Goal: Obtain resource: Download file/media

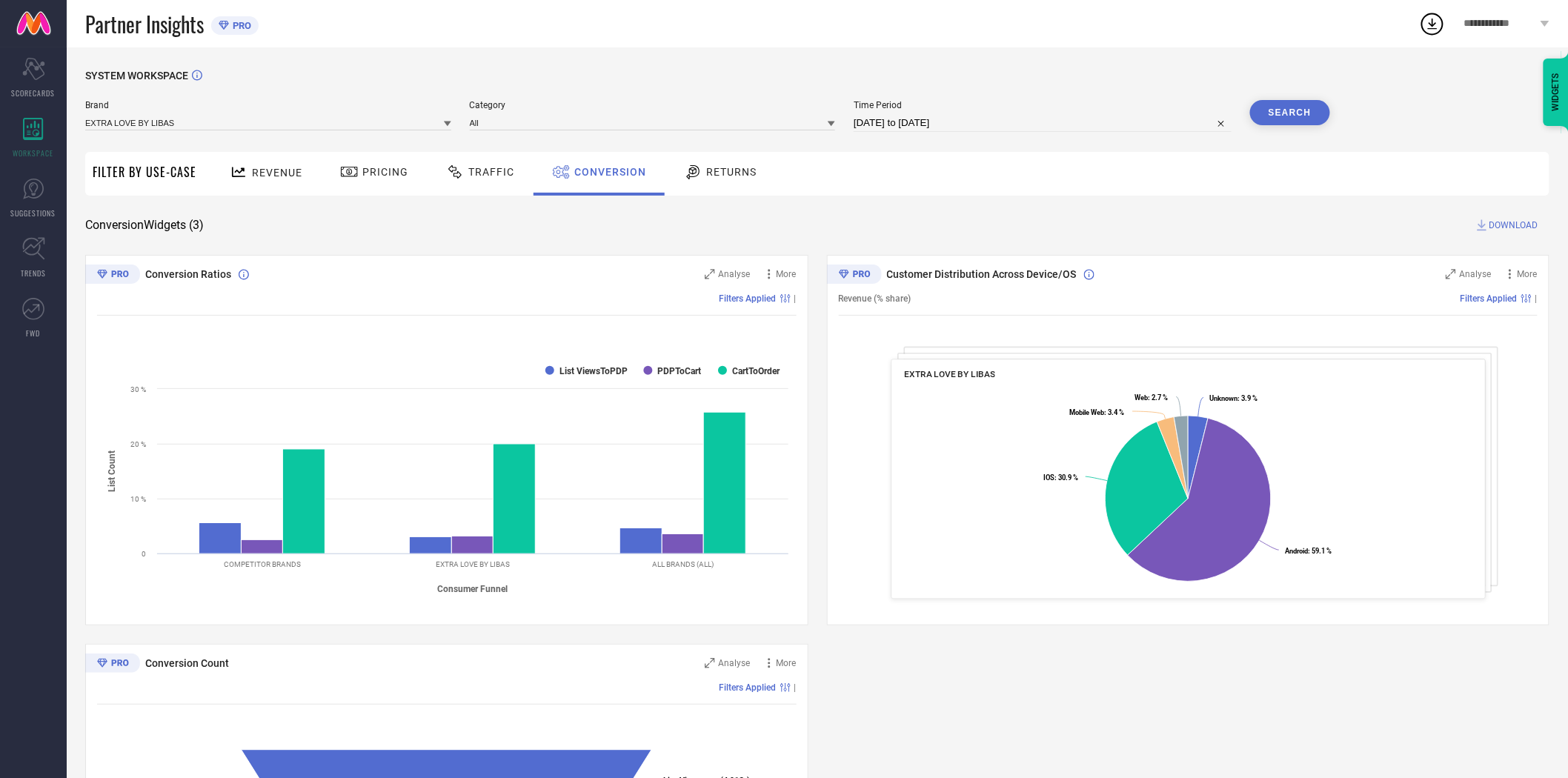
click at [914, 119] on input "[DATE] to [DATE]" at bounding box center [1043, 123] width 378 height 18
select select "6"
select select "2025"
select select "7"
select select "2025"
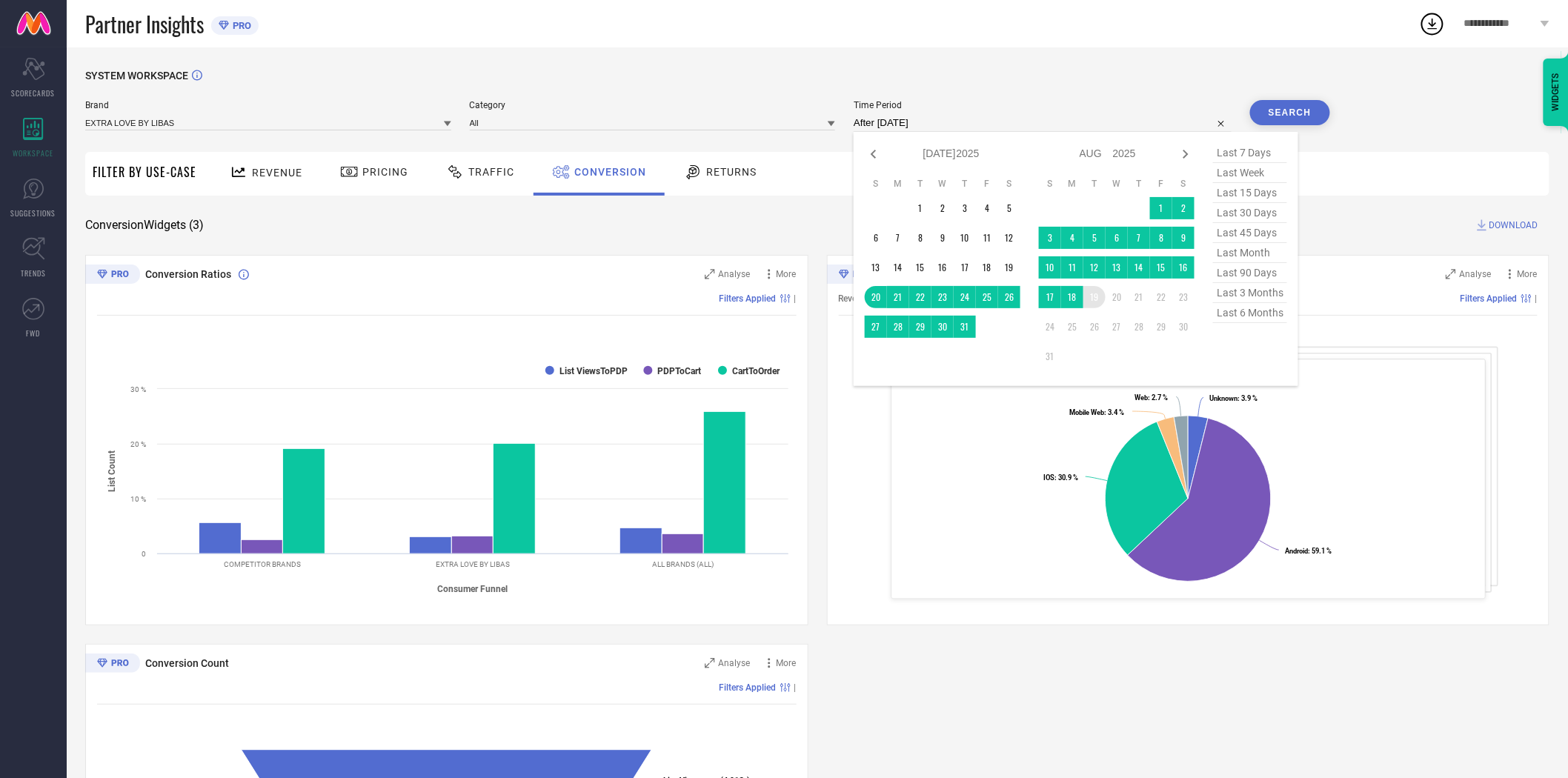
click at [1094, 301] on td "19" at bounding box center [1094, 297] width 22 height 22
type input "[DATE] to [DATE]"
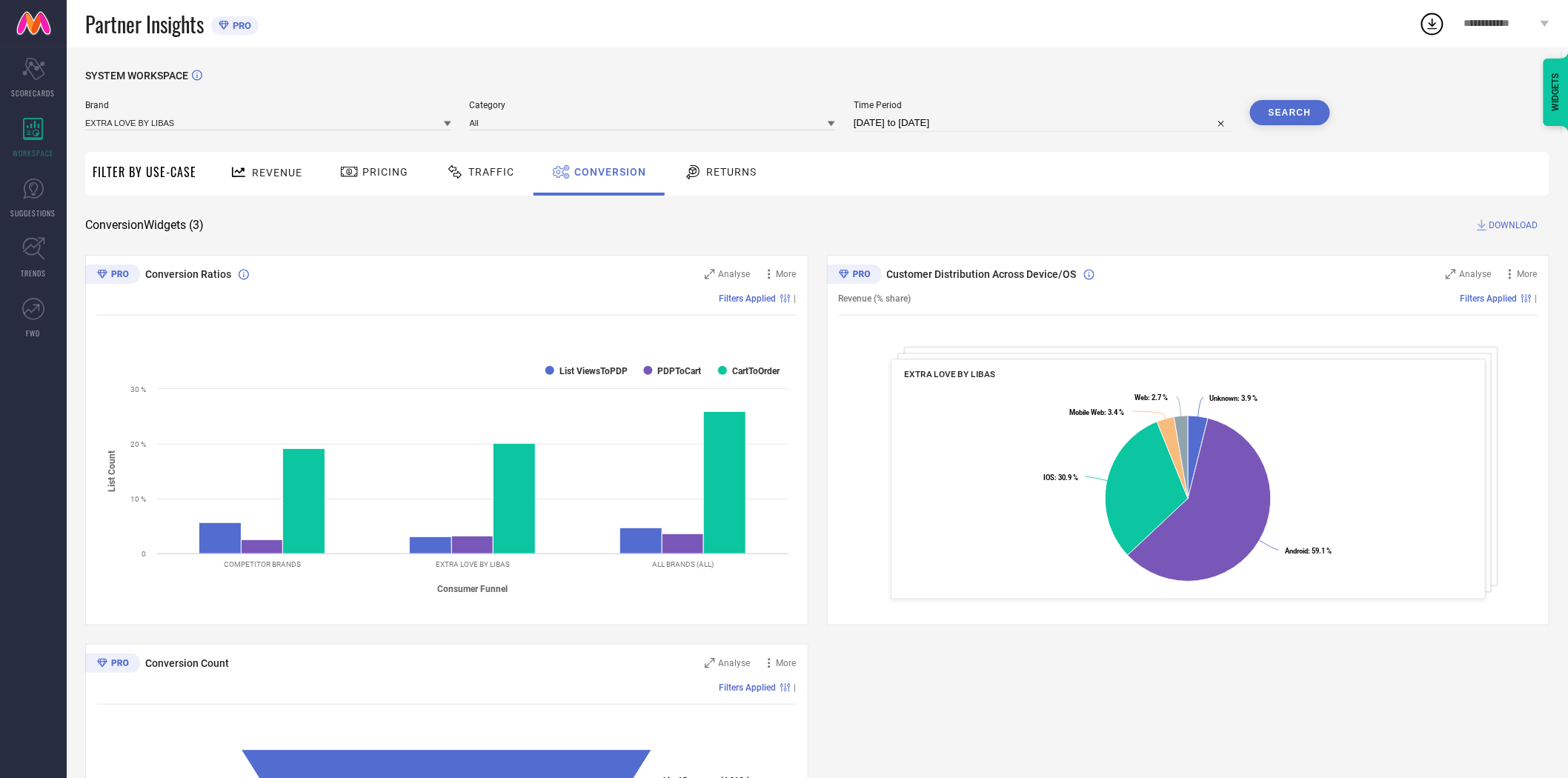
click at [1296, 108] on button "Search" at bounding box center [1290, 112] width 80 height 25
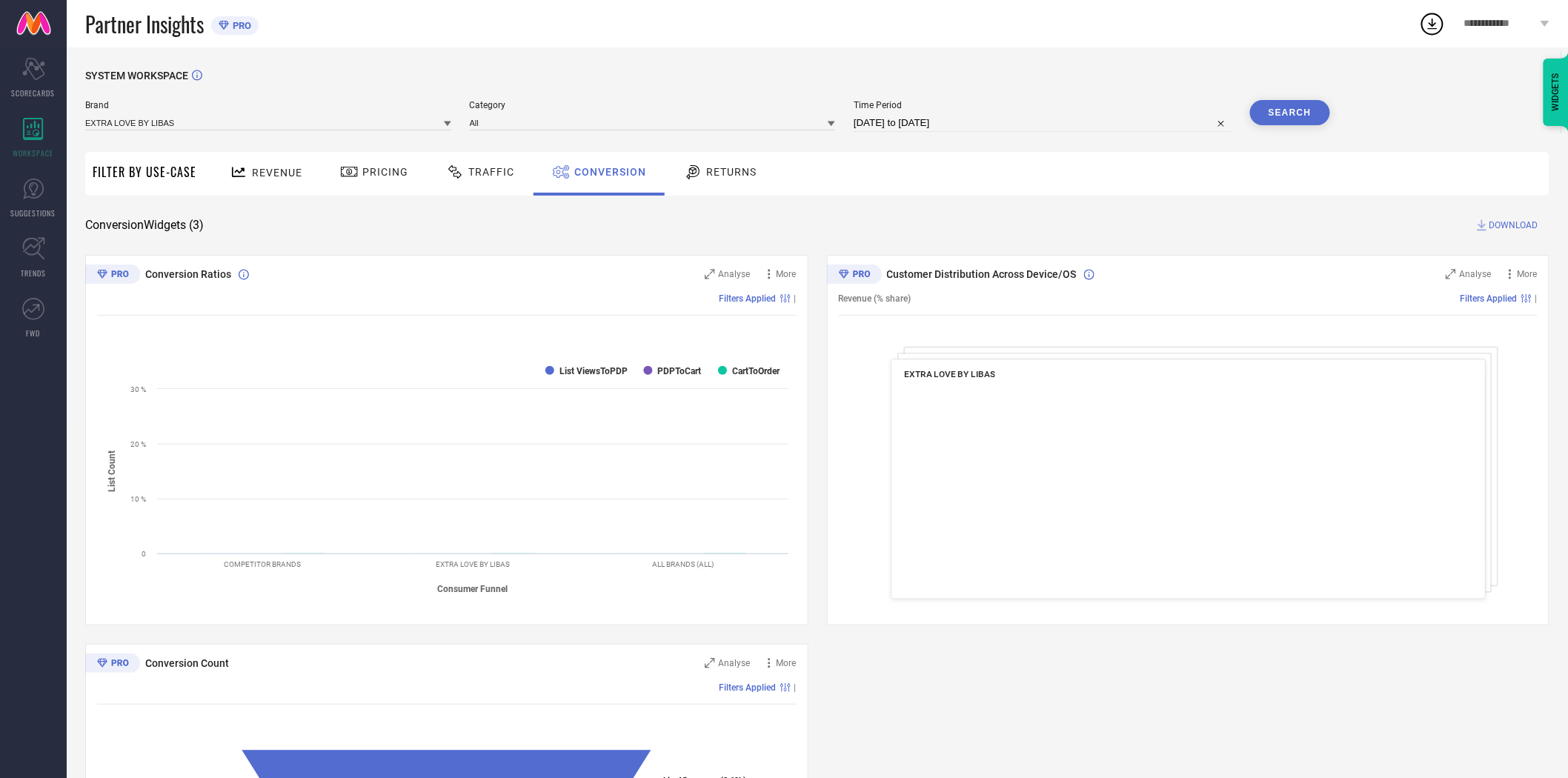
click at [1521, 222] on span "DOWNLOAD" at bounding box center [1514, 225] width 49 height 15
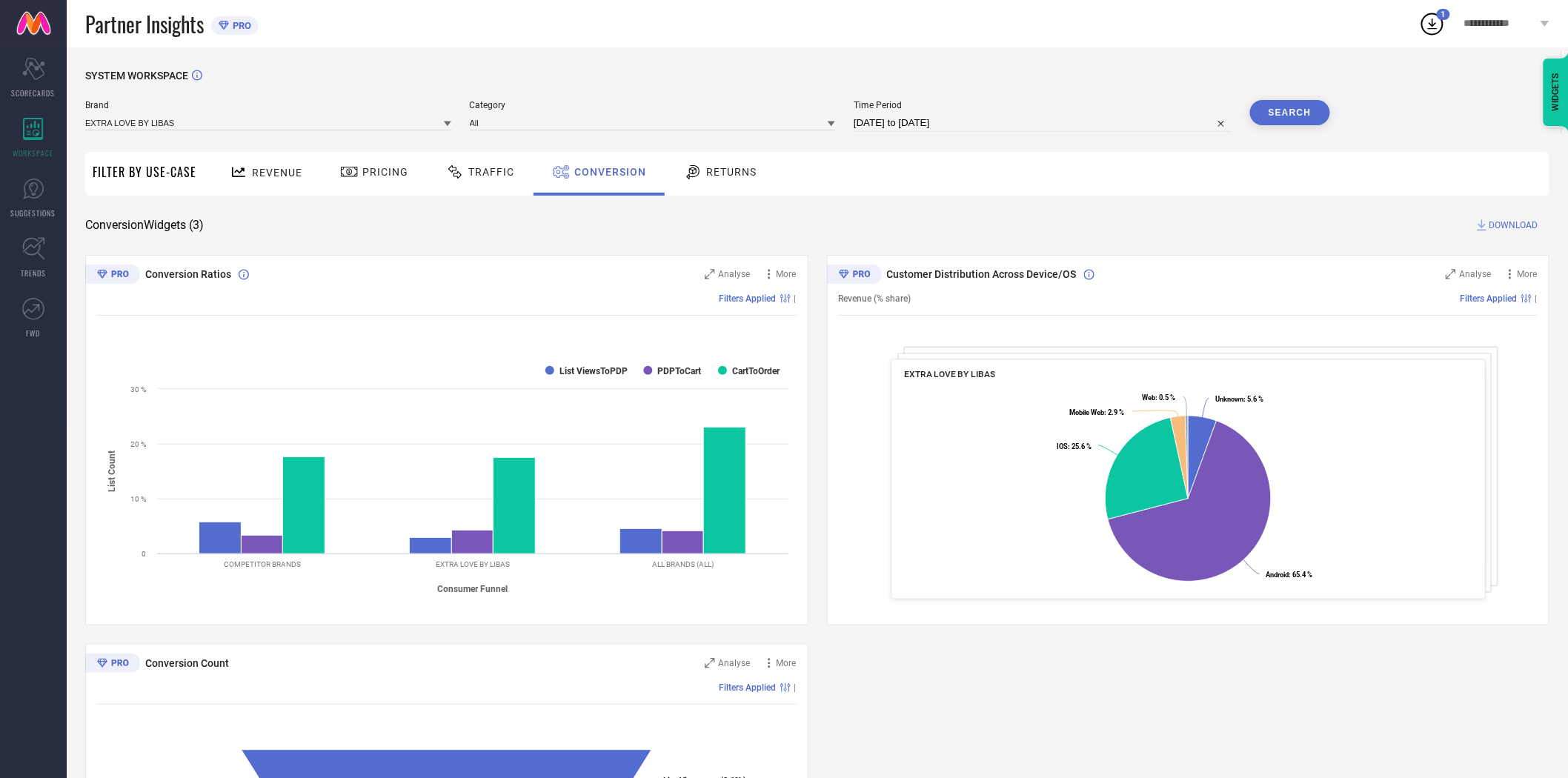
click at [449, 124] on icon at bounding box center [448, 124] width 8 height 5
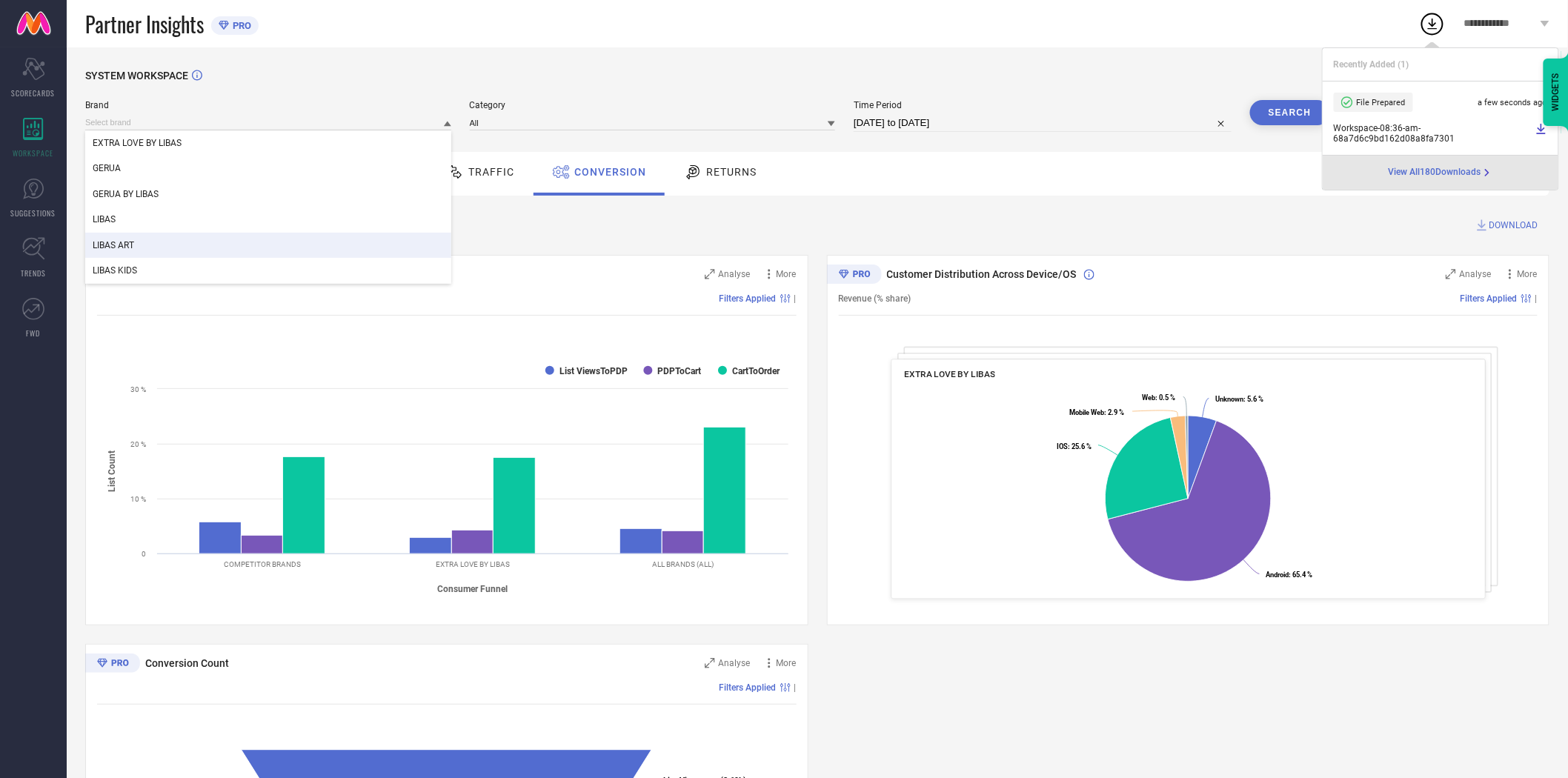
click at [338, 233] on div "LIBAS ART" at bounding box center [268, 244] width 366 height 25
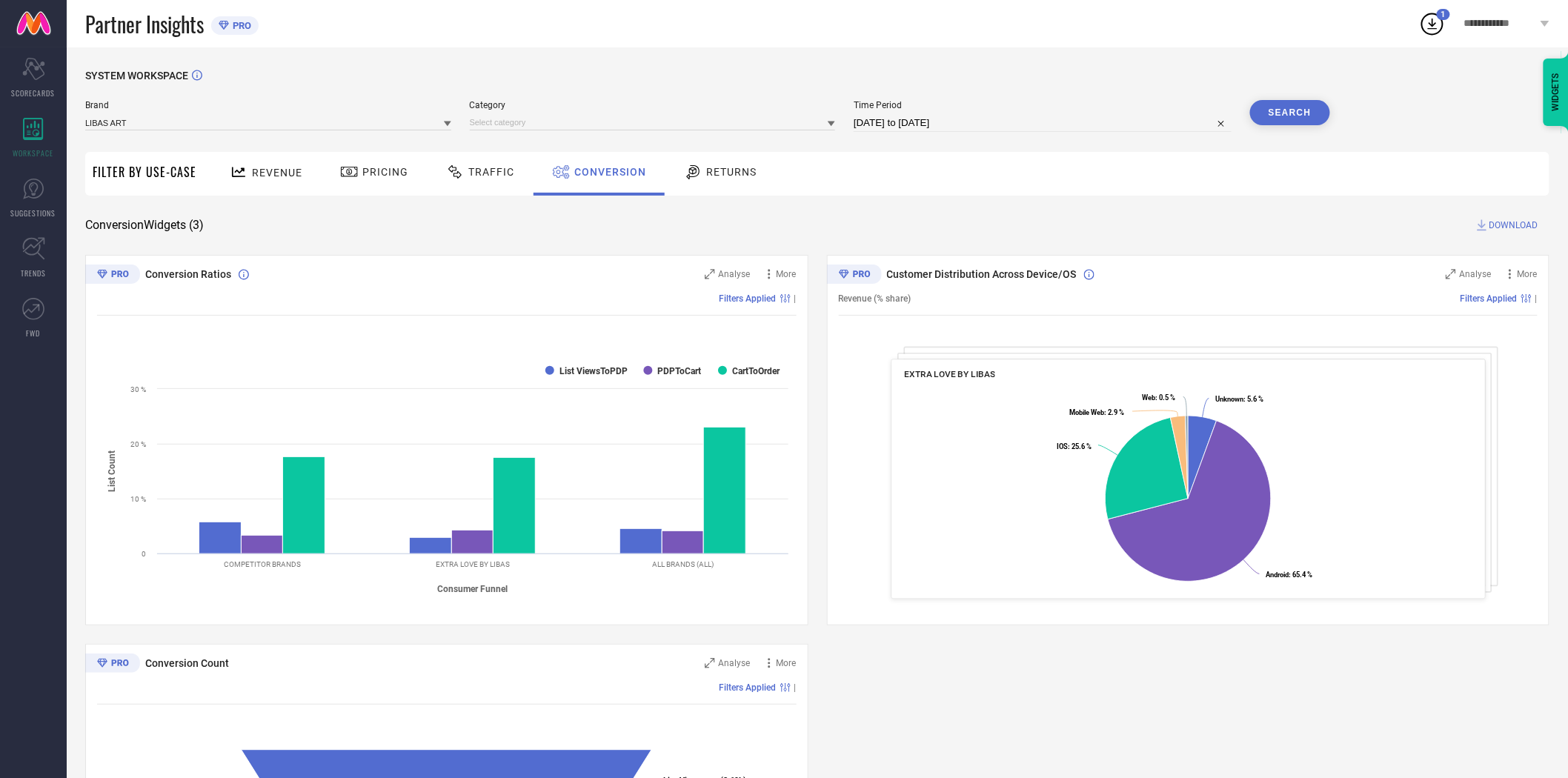
click at [449, 127] on icon at bounding box center [448, 123] width 8 height 8
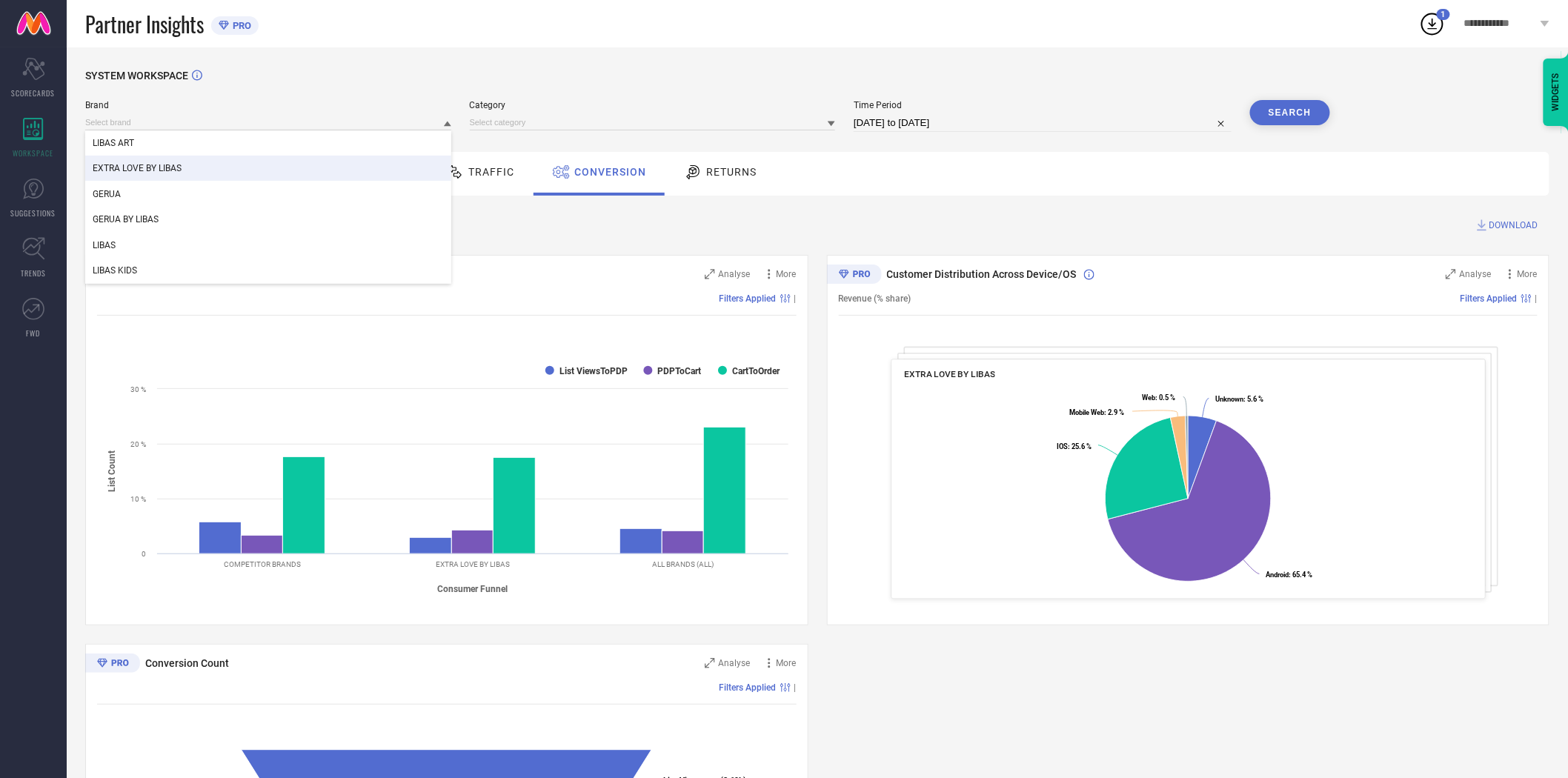
drag, startPoint x: 341, startPoint y: 167, endPoint x: 339, endPoint y: 185, distance: 18.1
click at [339, 185] on div "LIBAS ART EXTRA LOVE BY [PERSON_NAME] GERUA BY LIBAS LIBAS LIBAS KIDS" at bounding box center [268, 207] width 366 height 153
click at [317, 219] on div "GERUA BY LIBAS" at bounding box center [268, 219] width 366 height 25
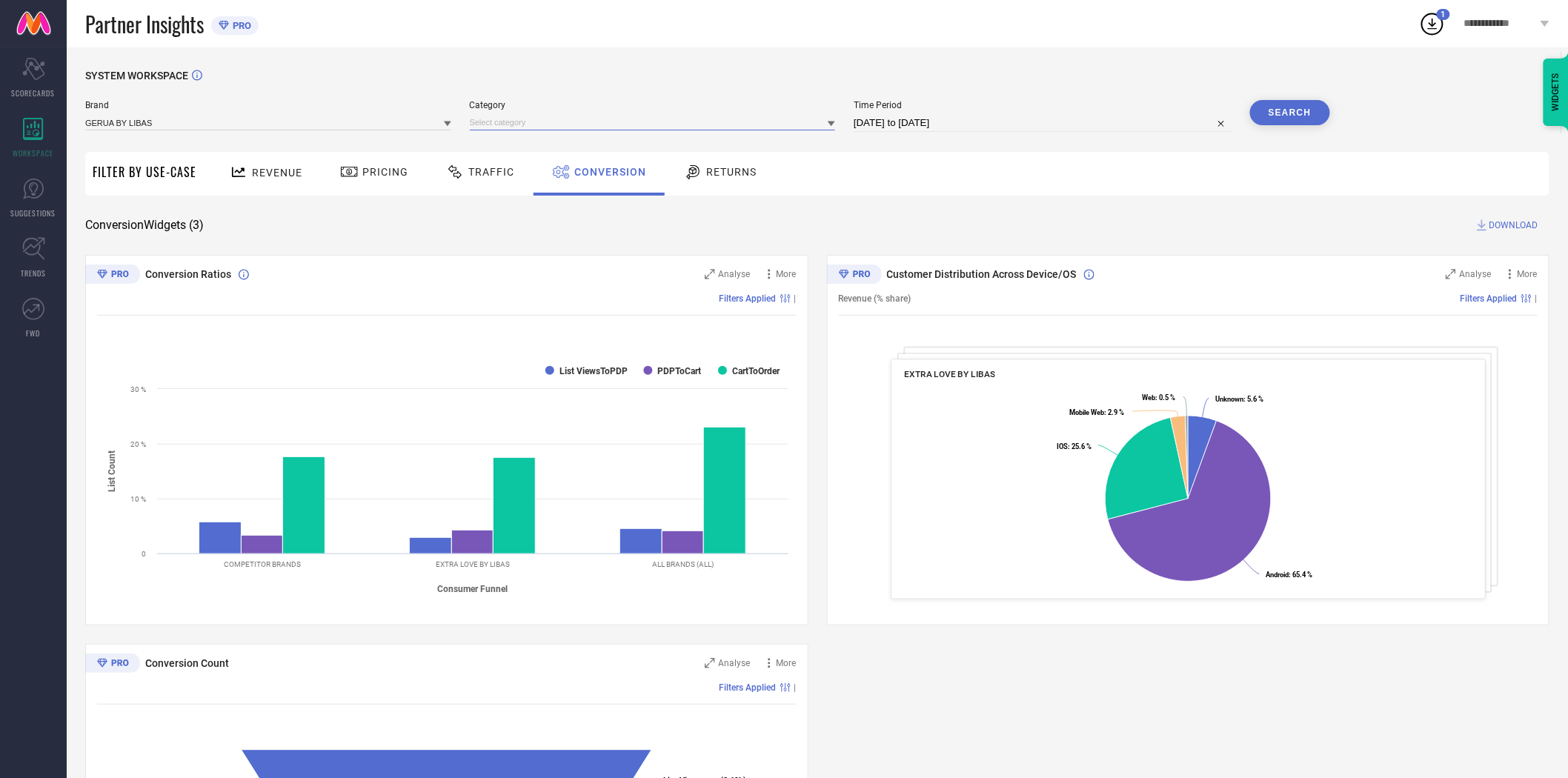
click at [512, 127] on input at bounding box center [653, 122] width 366 height 15
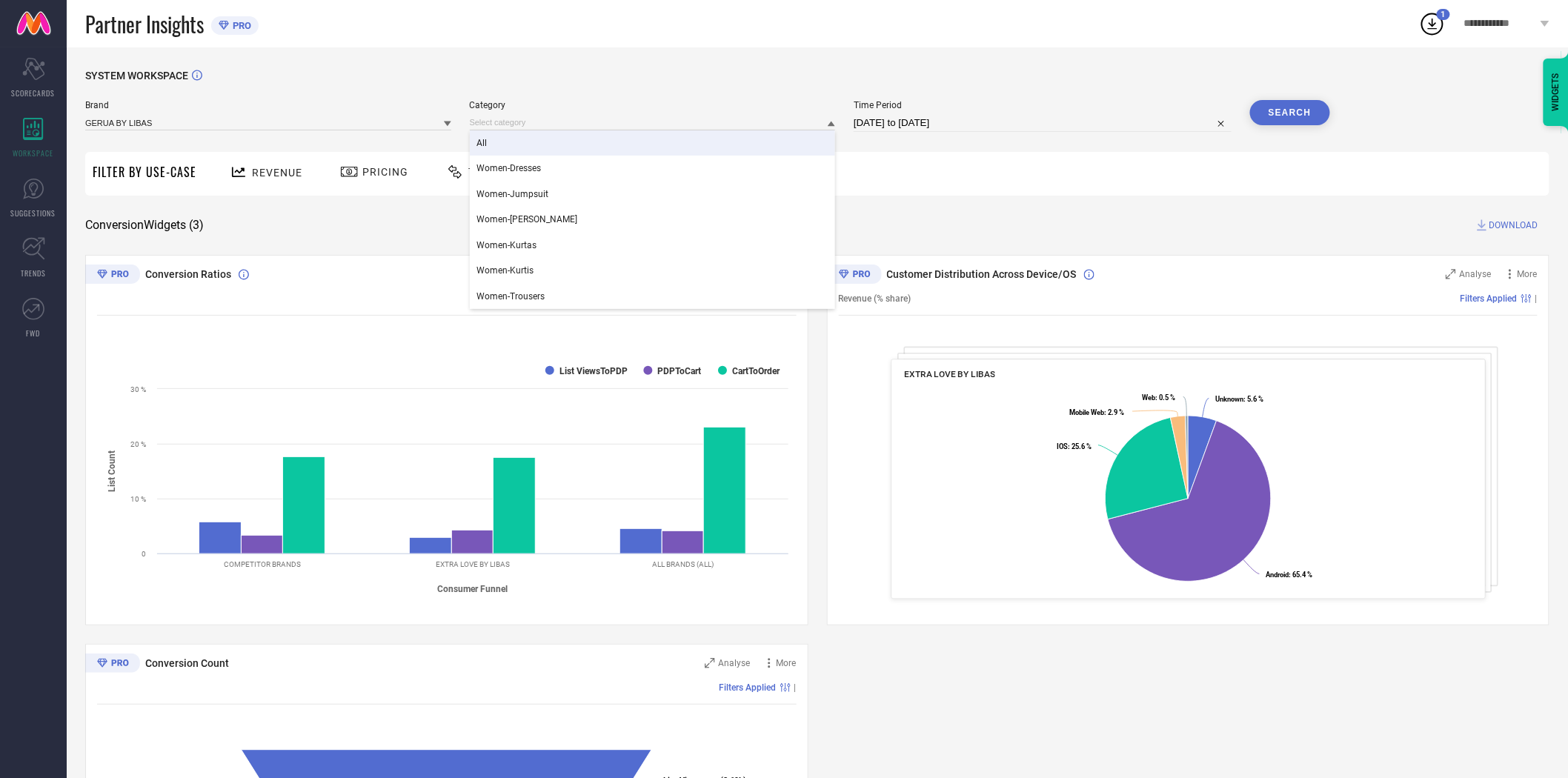
click at [514, 141] on div "All" at bounding box center [653, 142] width 366 height 25
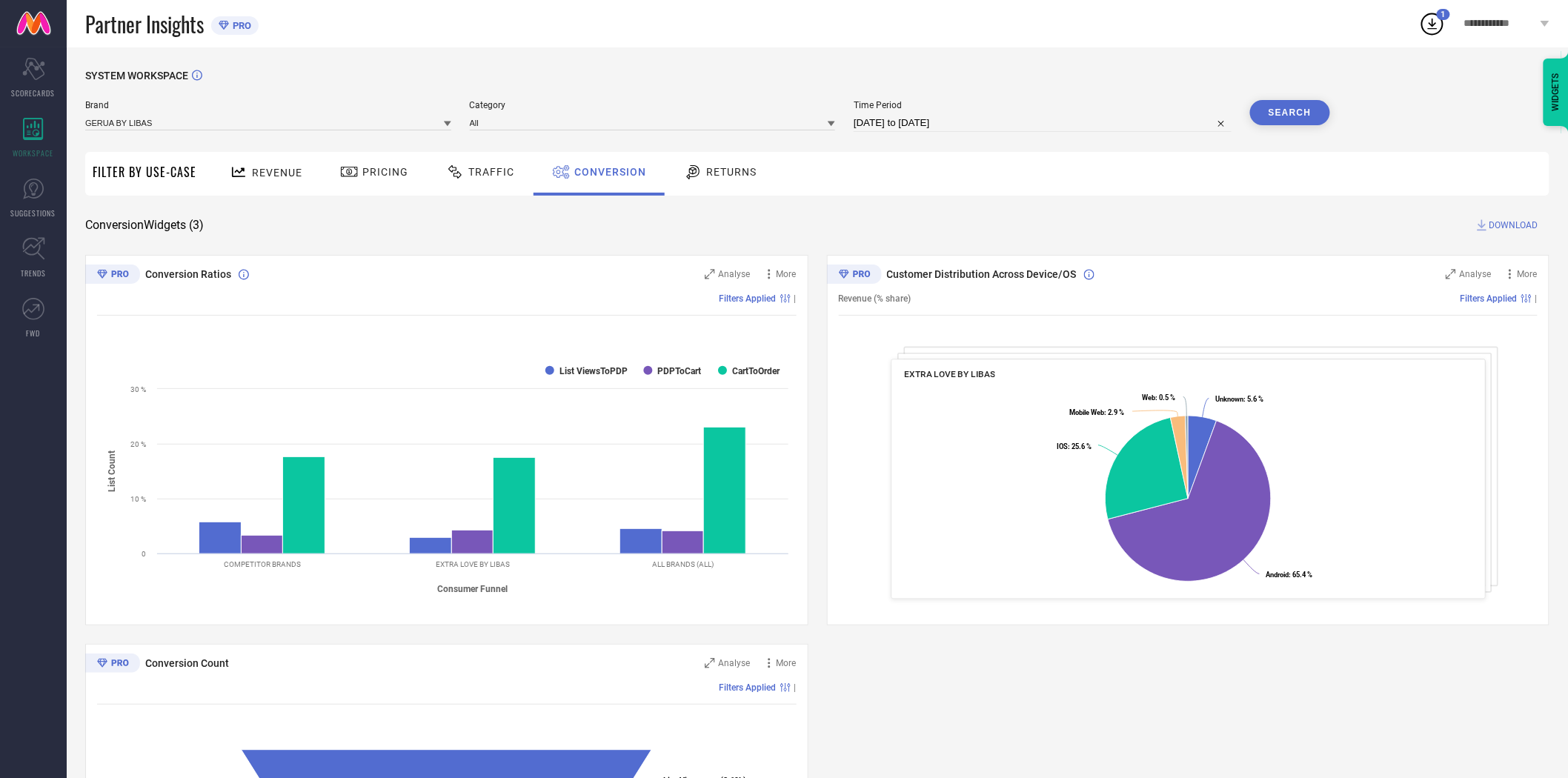
click at [1298, 114] on button "Search" at bounding box center [1290, 112] width 80 height 25
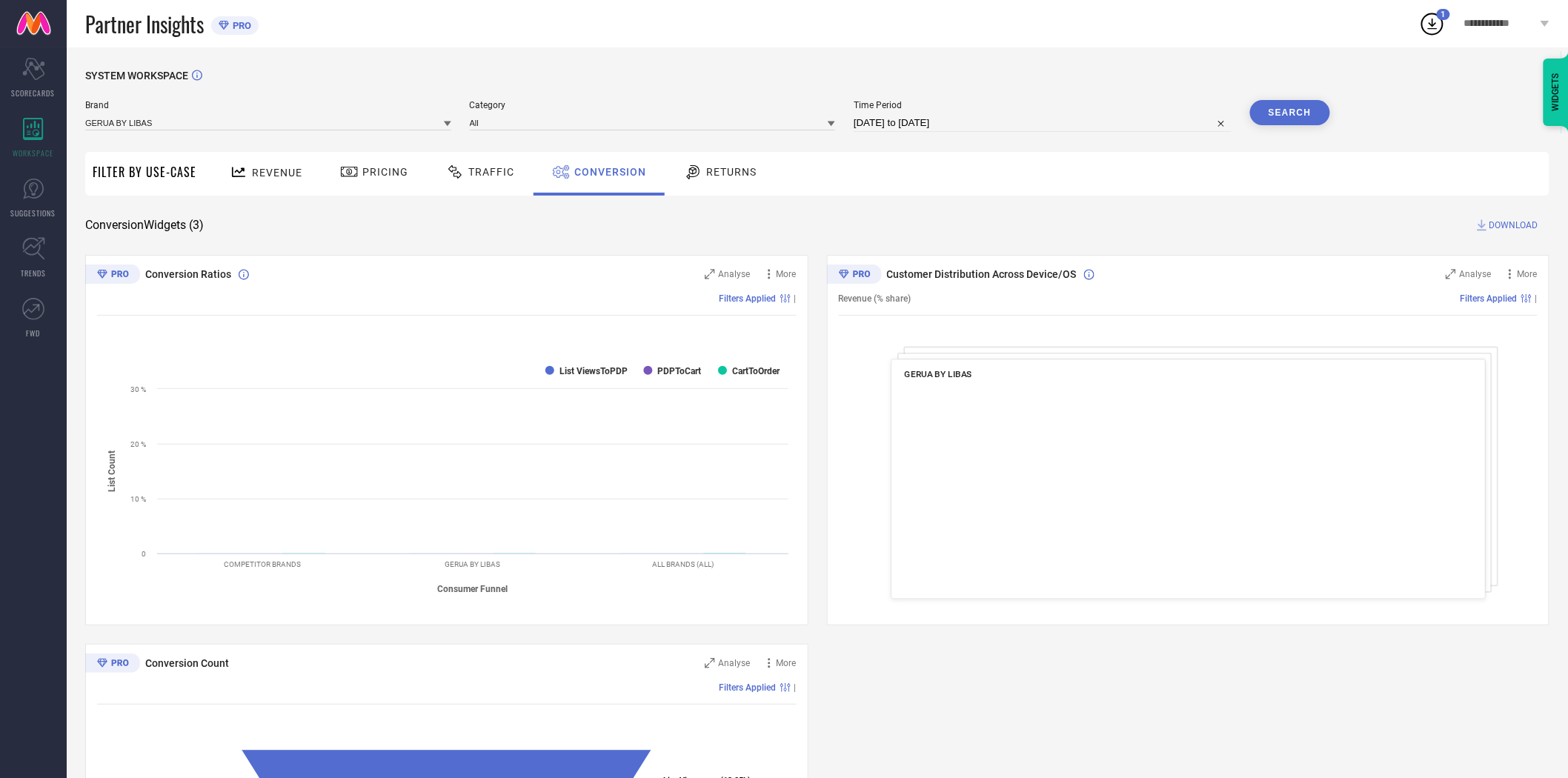
click at [1514, 225] on span "DOWNLOAD" at bounding box center [1514, 225] width 49 height 15
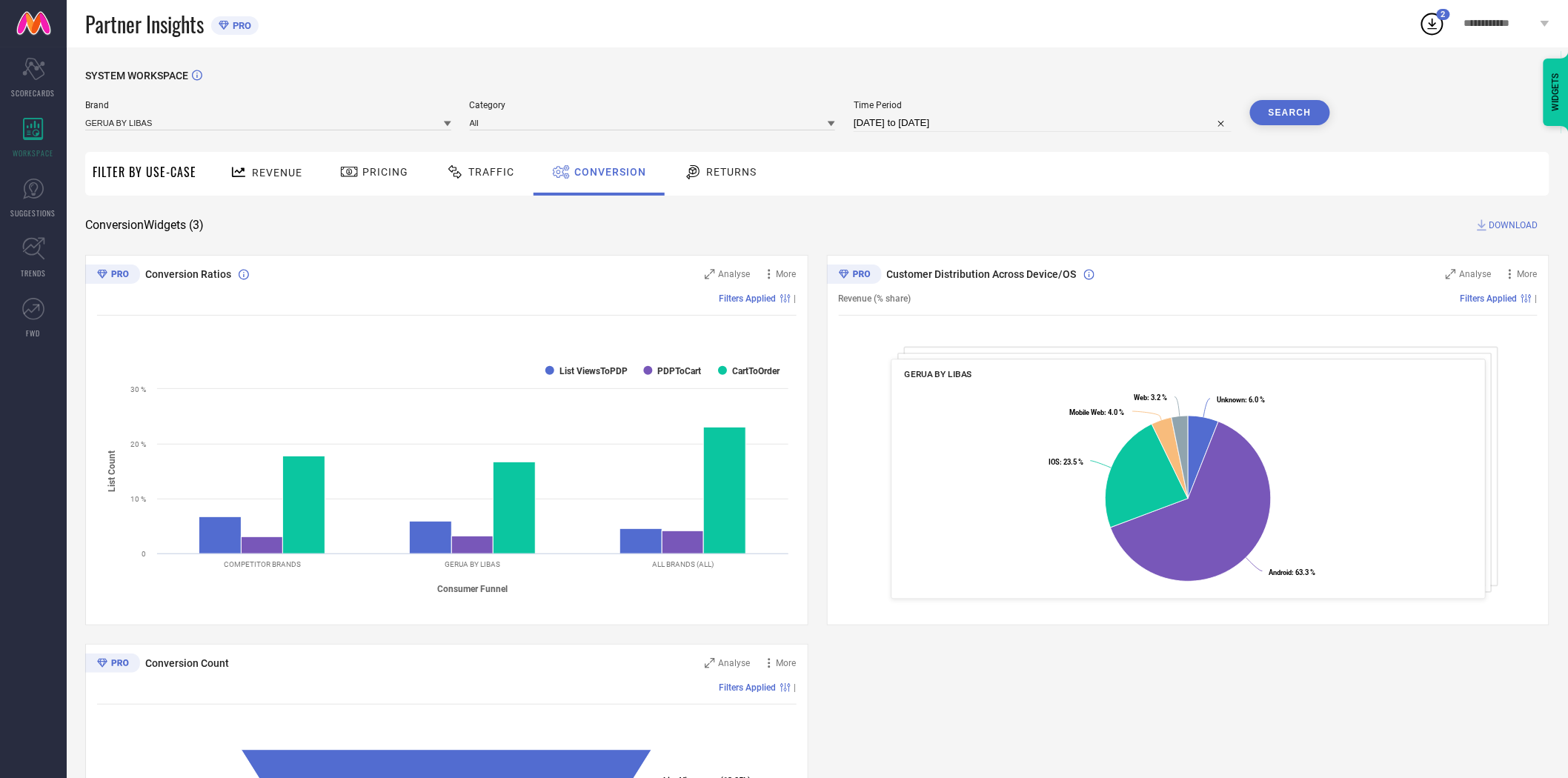
click at [447, 122] on icon at bounding box center [448, 124] width 8 height 5
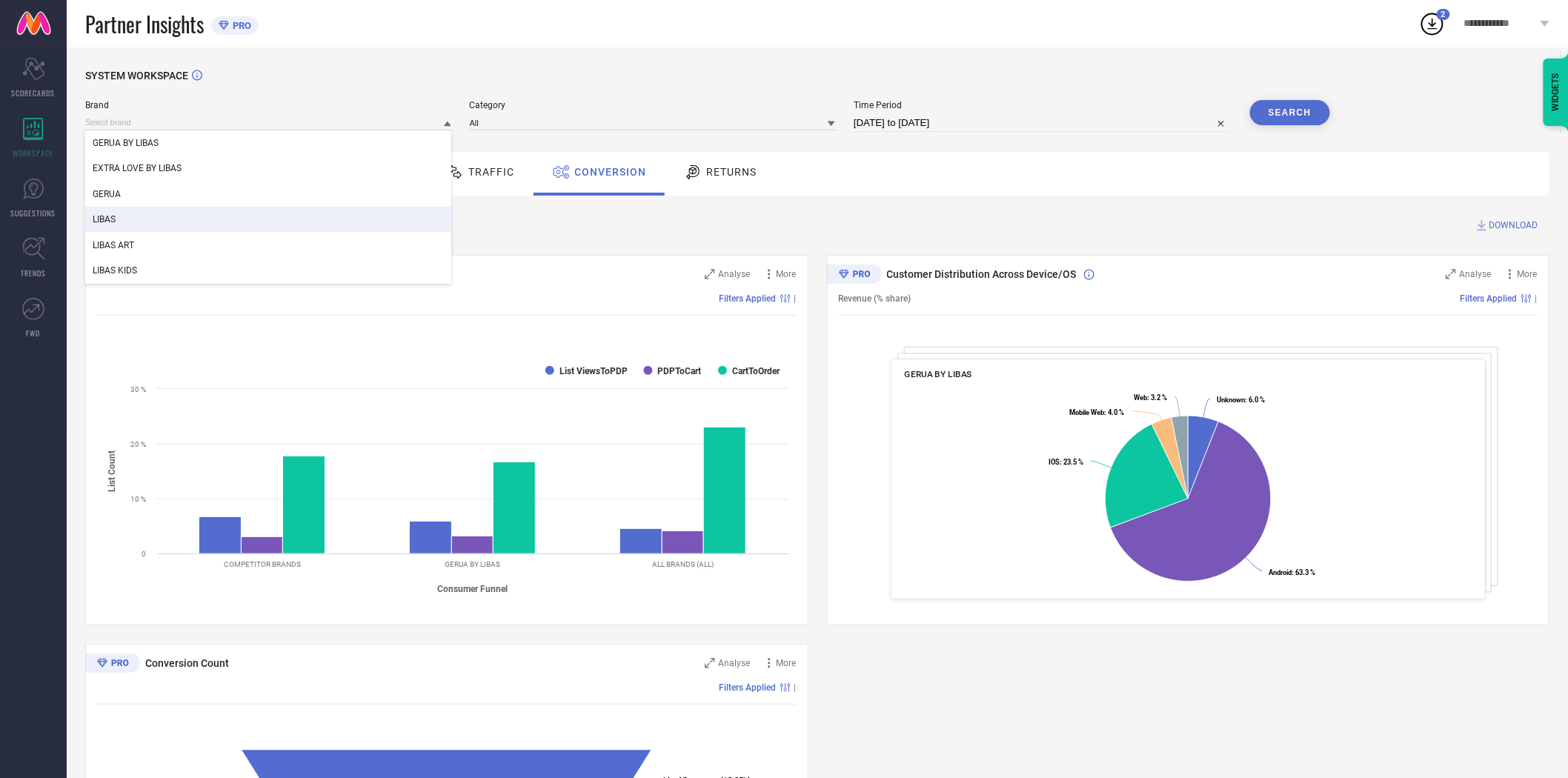
click at [390, 216] on div "LIBAS" at bounding box center [268, 219] width 366 height 25
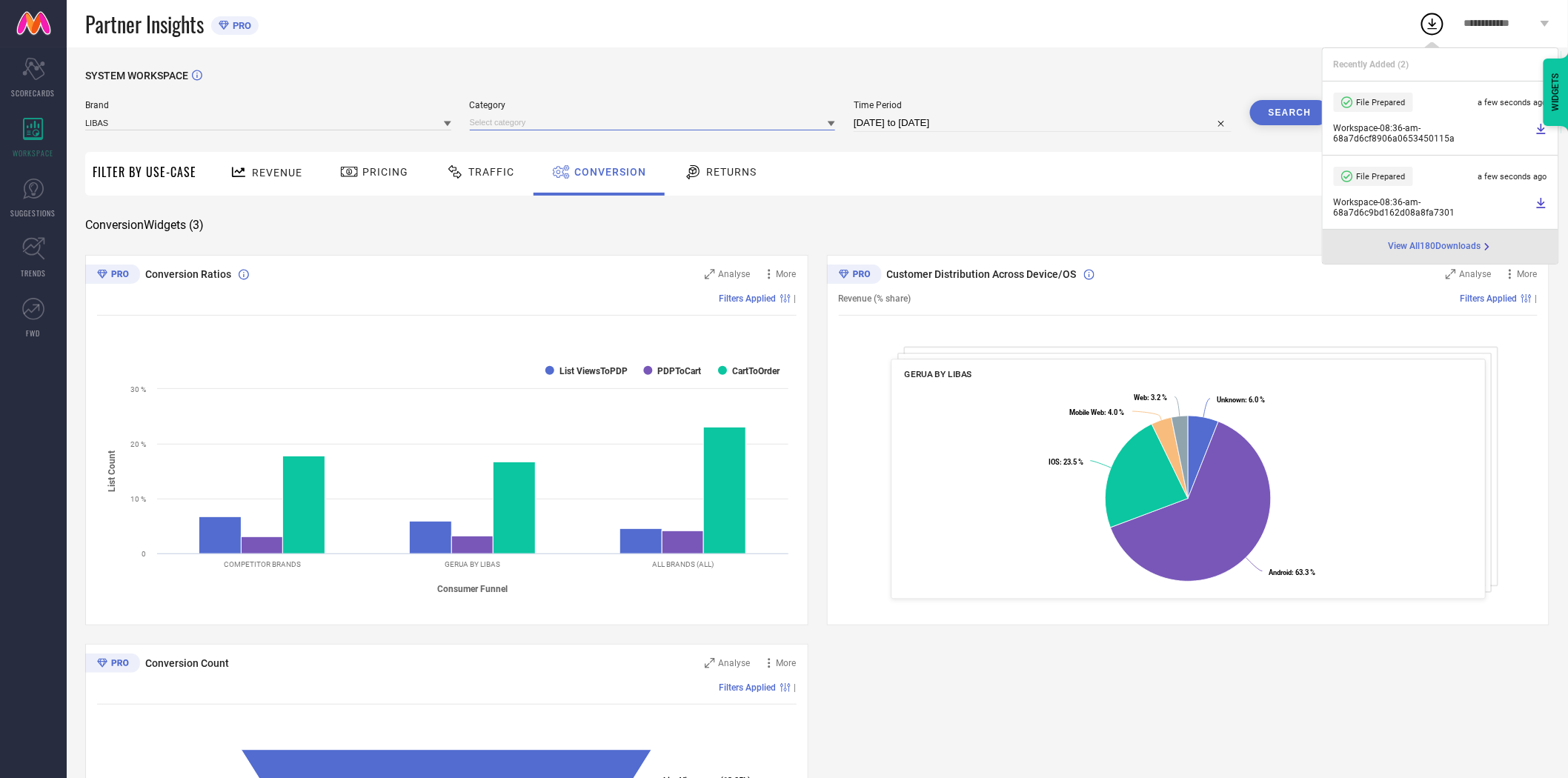
click at [495, 130] on div at bounding box center [653, 122] width 366 height 15
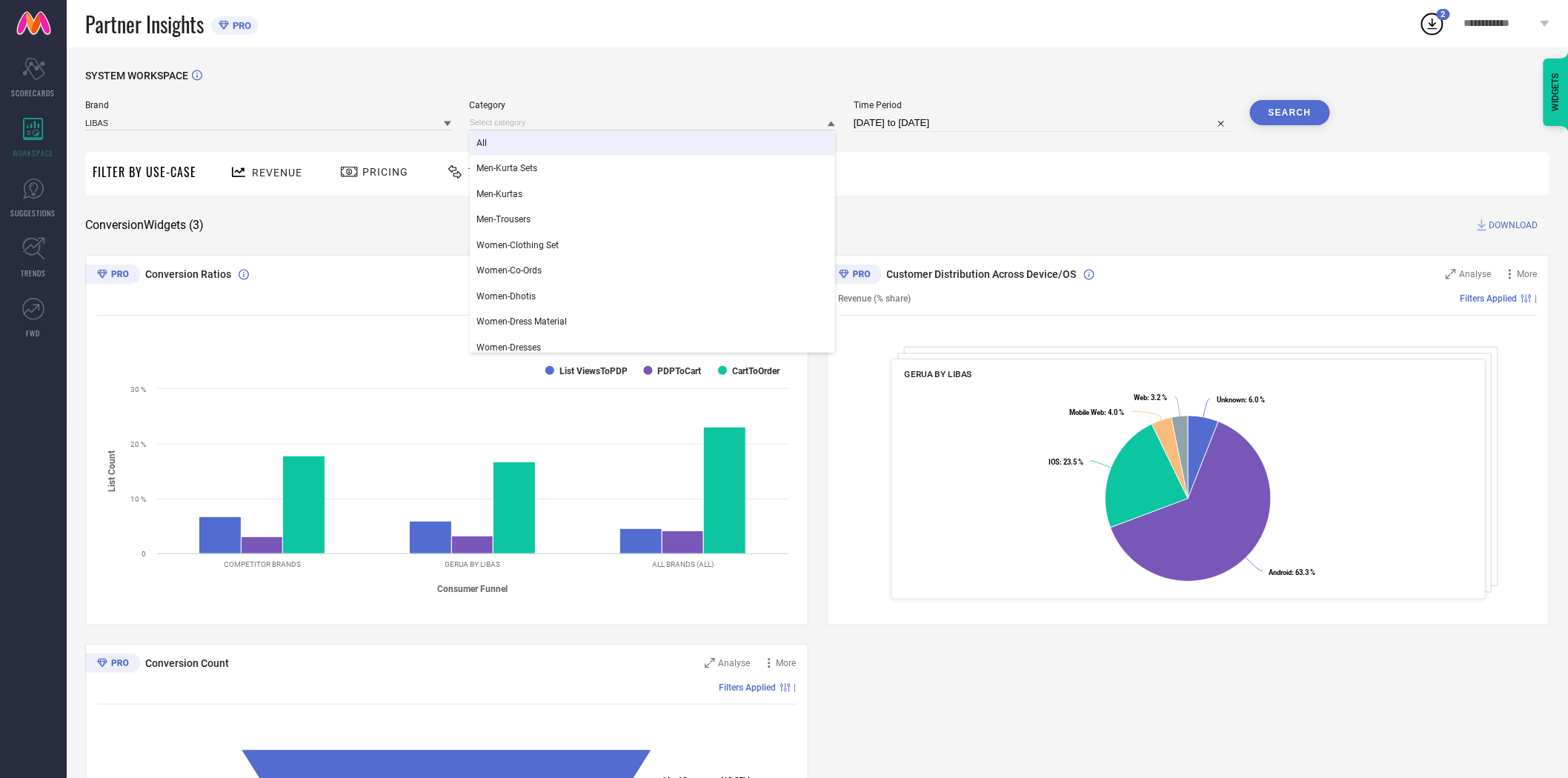
click at [499, 144] on div "All" at bounding box center [653, 142] width 366 height 25
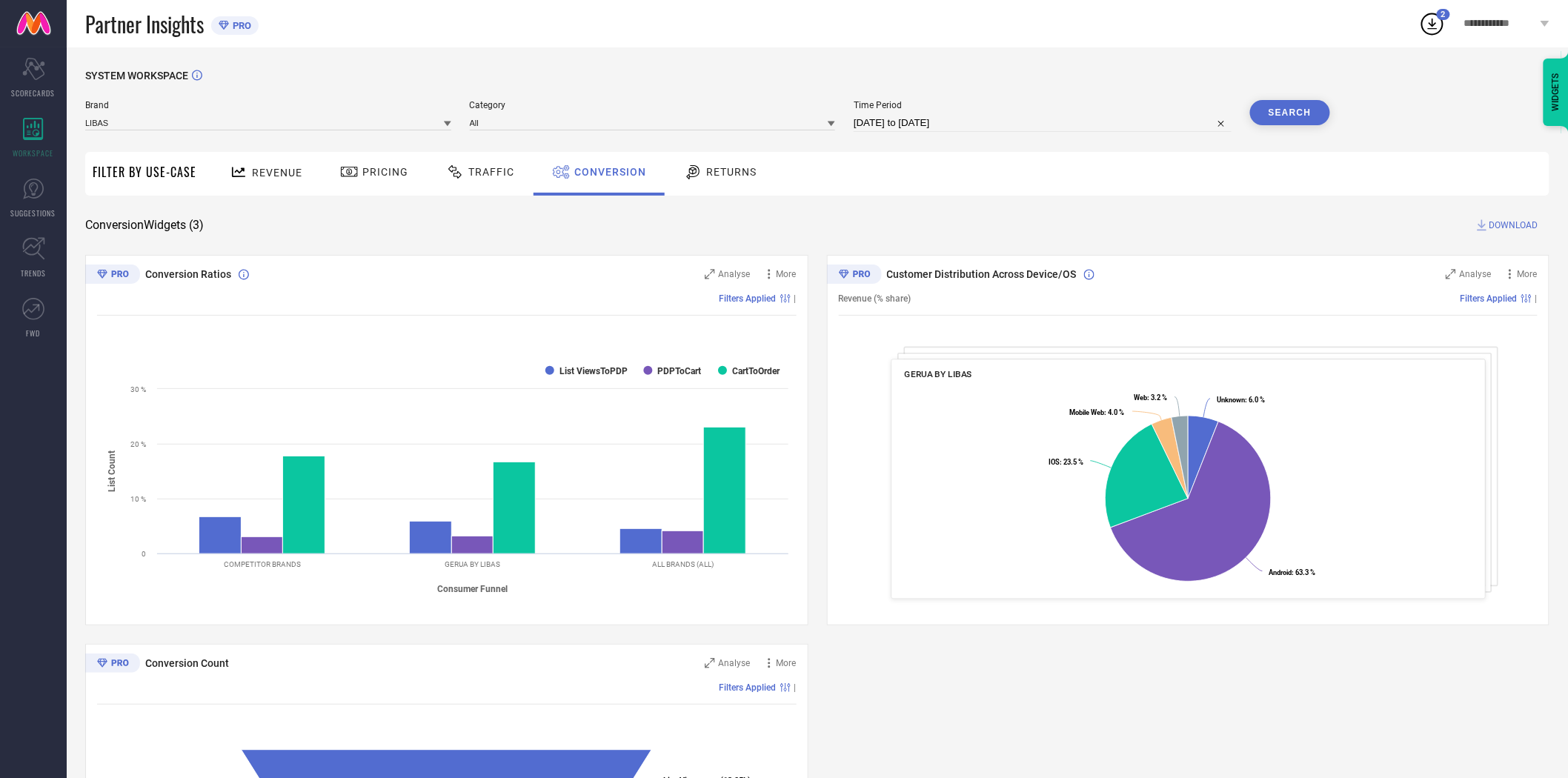
click at [1298, 113] on button "Search" at bounding box center [1290, 112] width 80 height 25
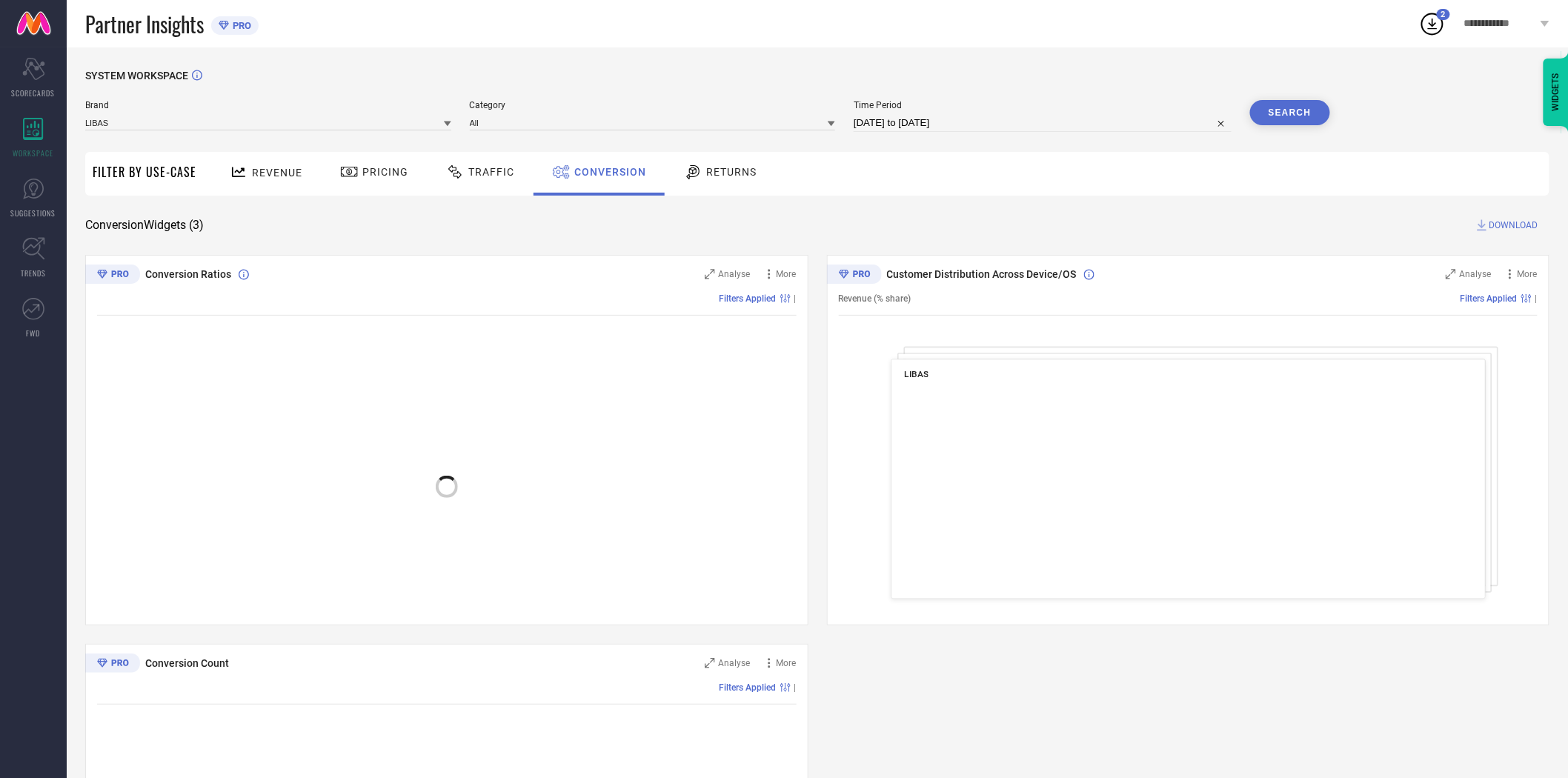
click at [1516, 226] on span "DOWNLOAD" at bounding box center [1514, 225] width 49 height 15
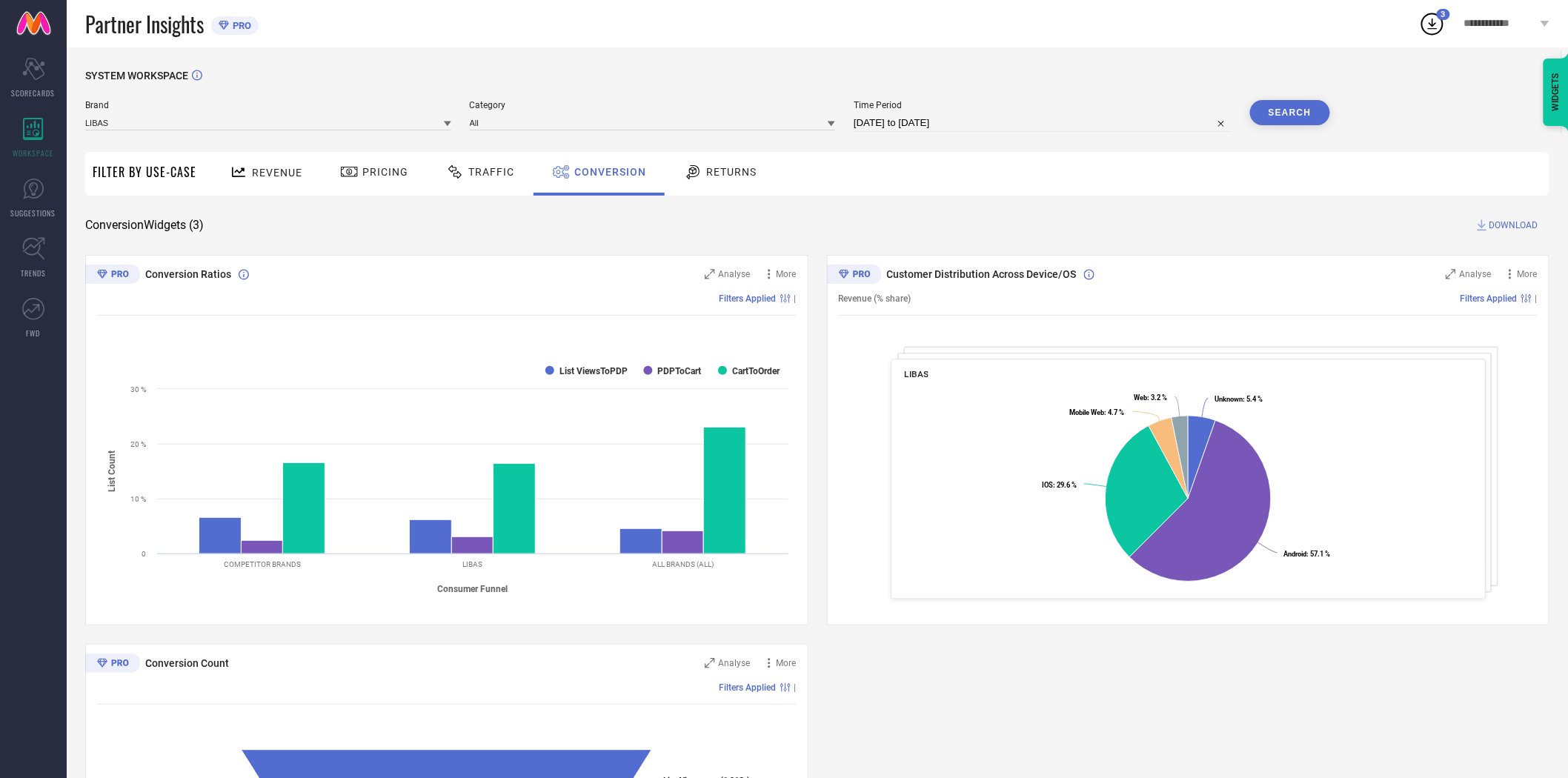
click at [445, 124] on icon at bounding box center [448, 123] width 8 height 8
drag, startPoint x: 402, startPoint y: 235, endPoint x: 477, endPoint y: 180, distance: 93.0
click at [402, 235] on div "LIBAS ART" at bounding box center [268, 244] width 366 height 25
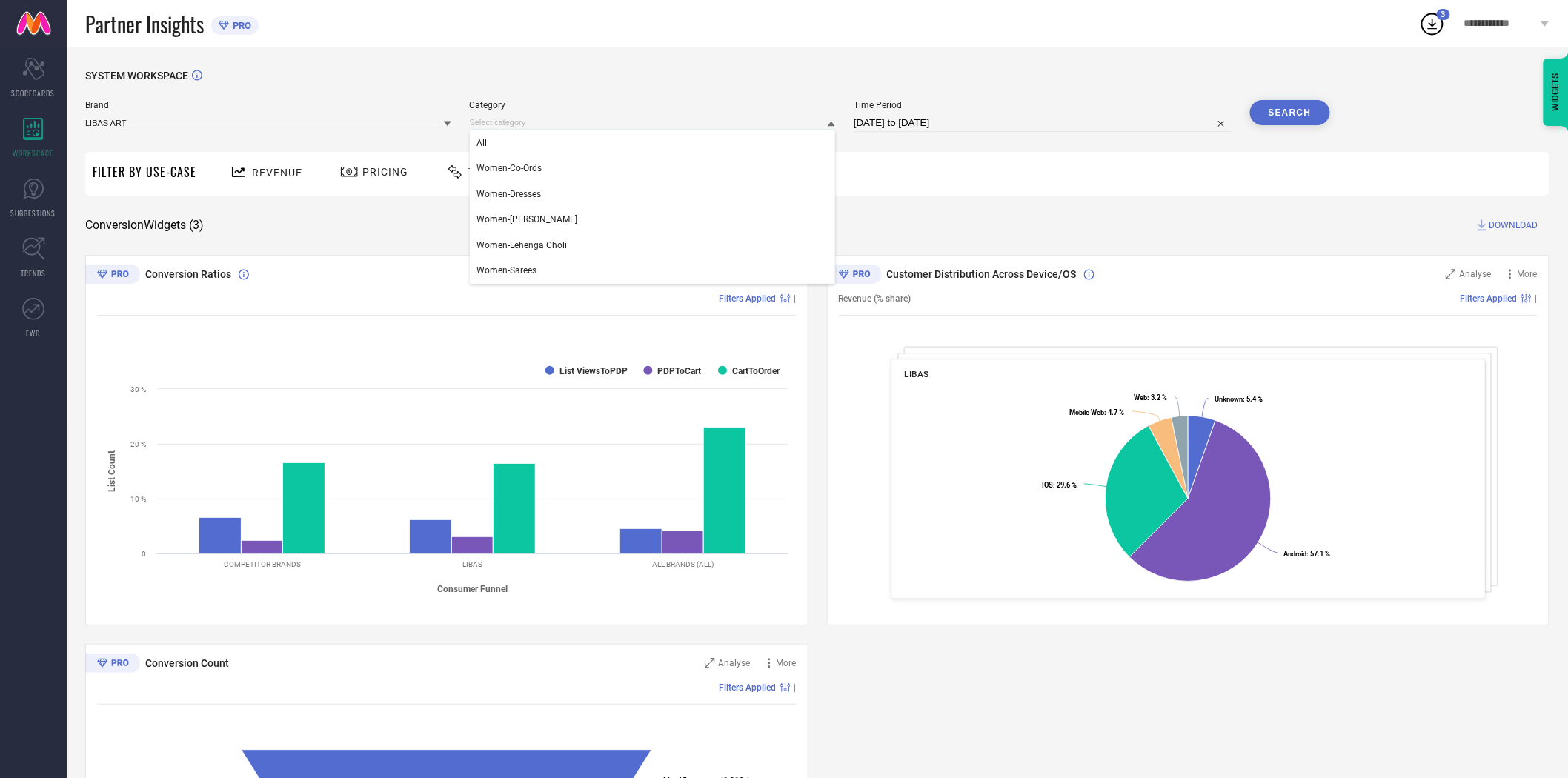
click at [509, 123] on input at bounding box center [653, 122] width 366 height 15
click at [509, 141] on div "All" at bounding box center [653, 142] width 366 height 25
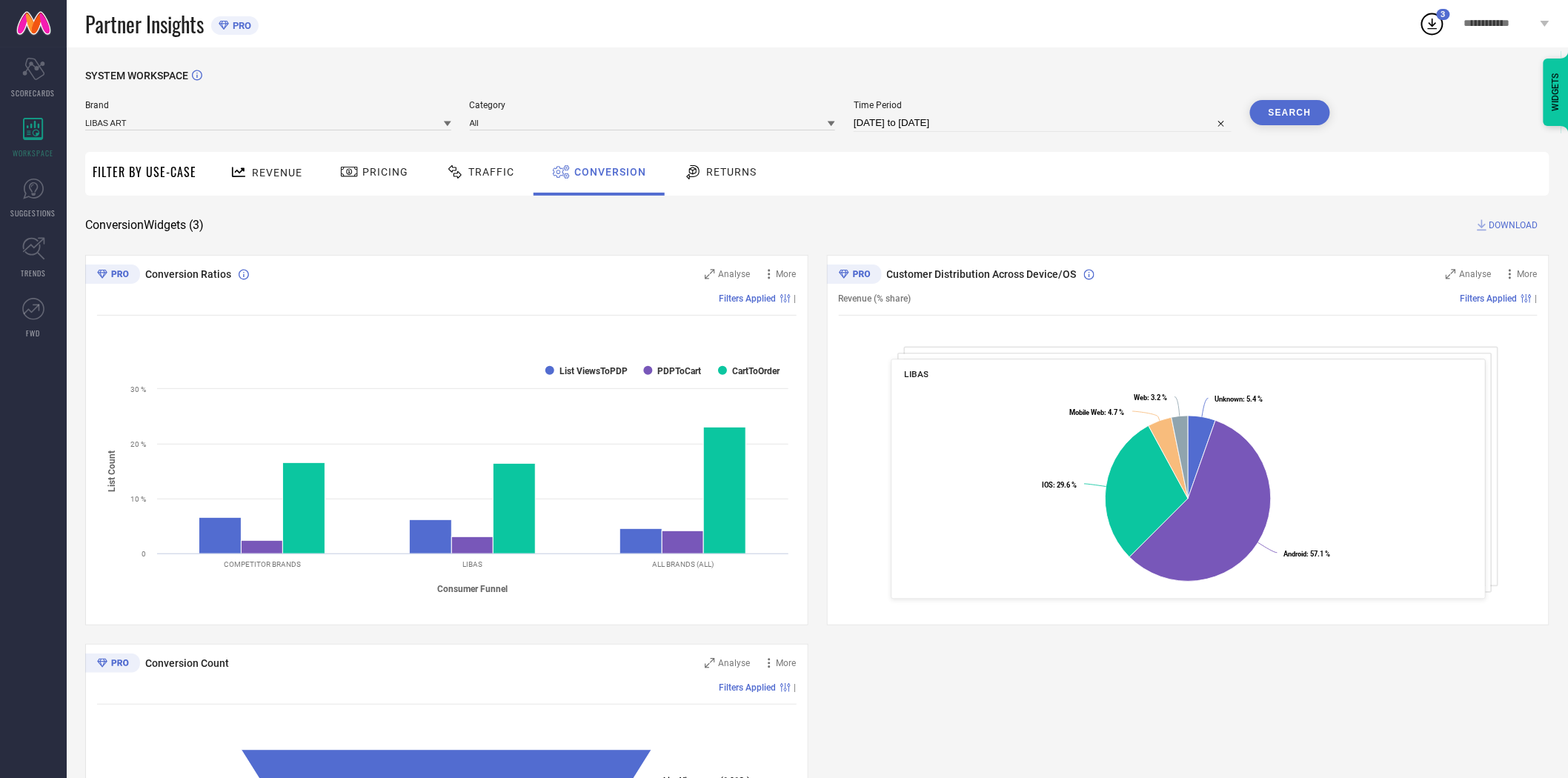
click at [1309, 105] on button "Search" at bounding box center [1290, 112] width 80 height 25
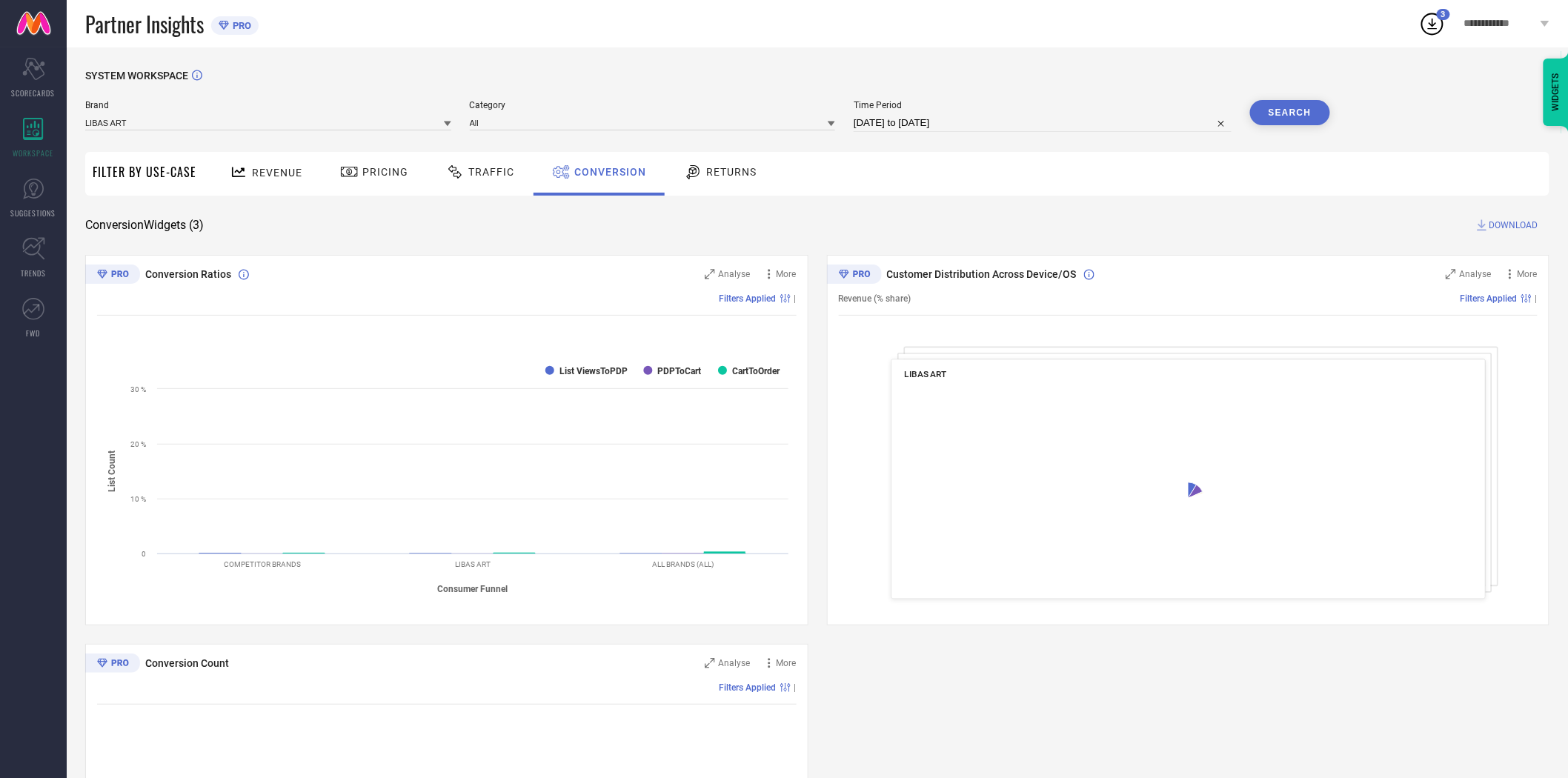
click at [1501, 225] on span "DOWNLOAD" at bounding box center [1514, 225] width 49 height 15
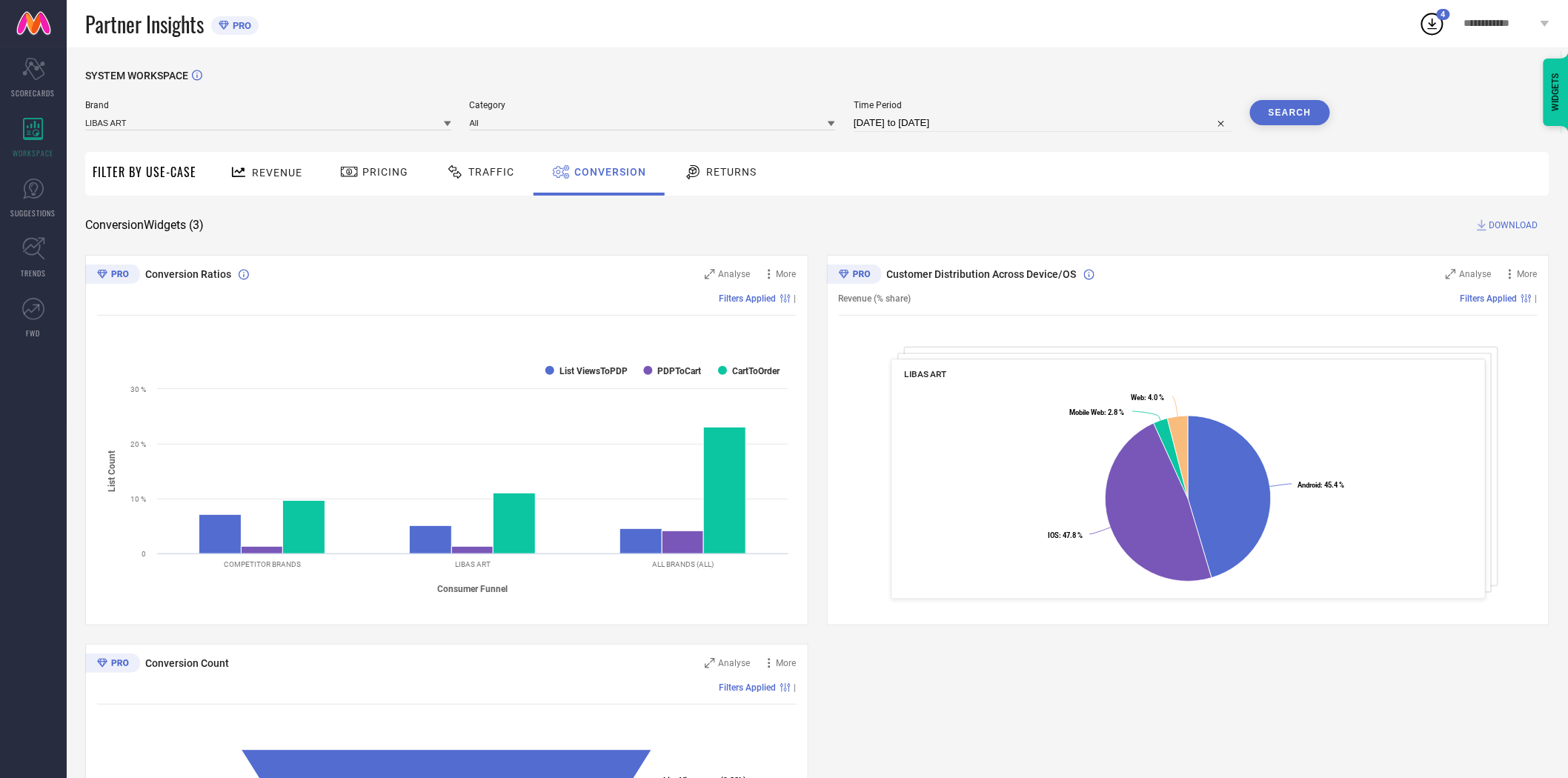
click at [445, 126] on icon at bounding box center [448, 123] width 8 height 8
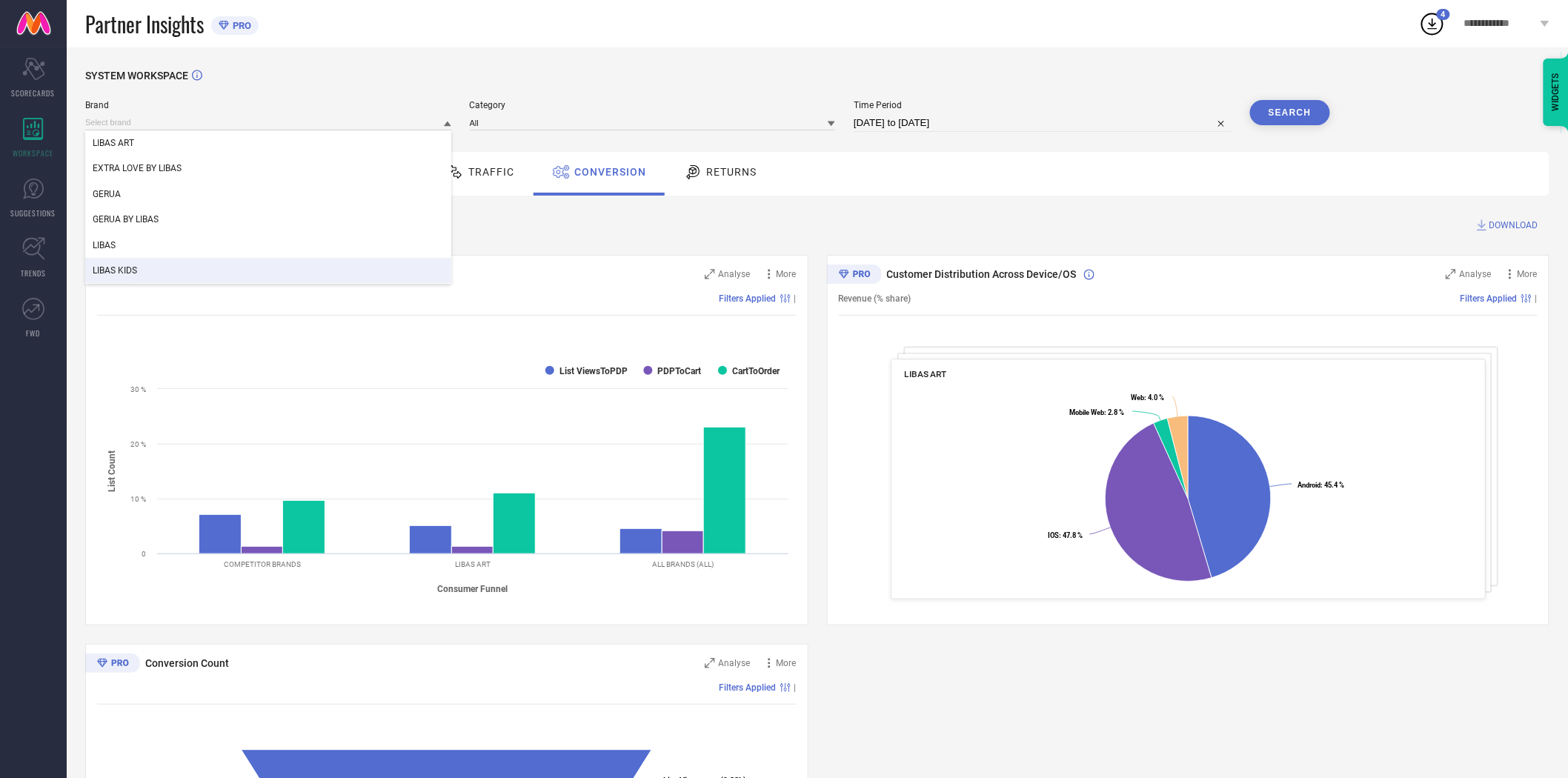
click at [344, 264] on div "LIBAS KIDS" at bounding box center [268, 270] width 366 height 25
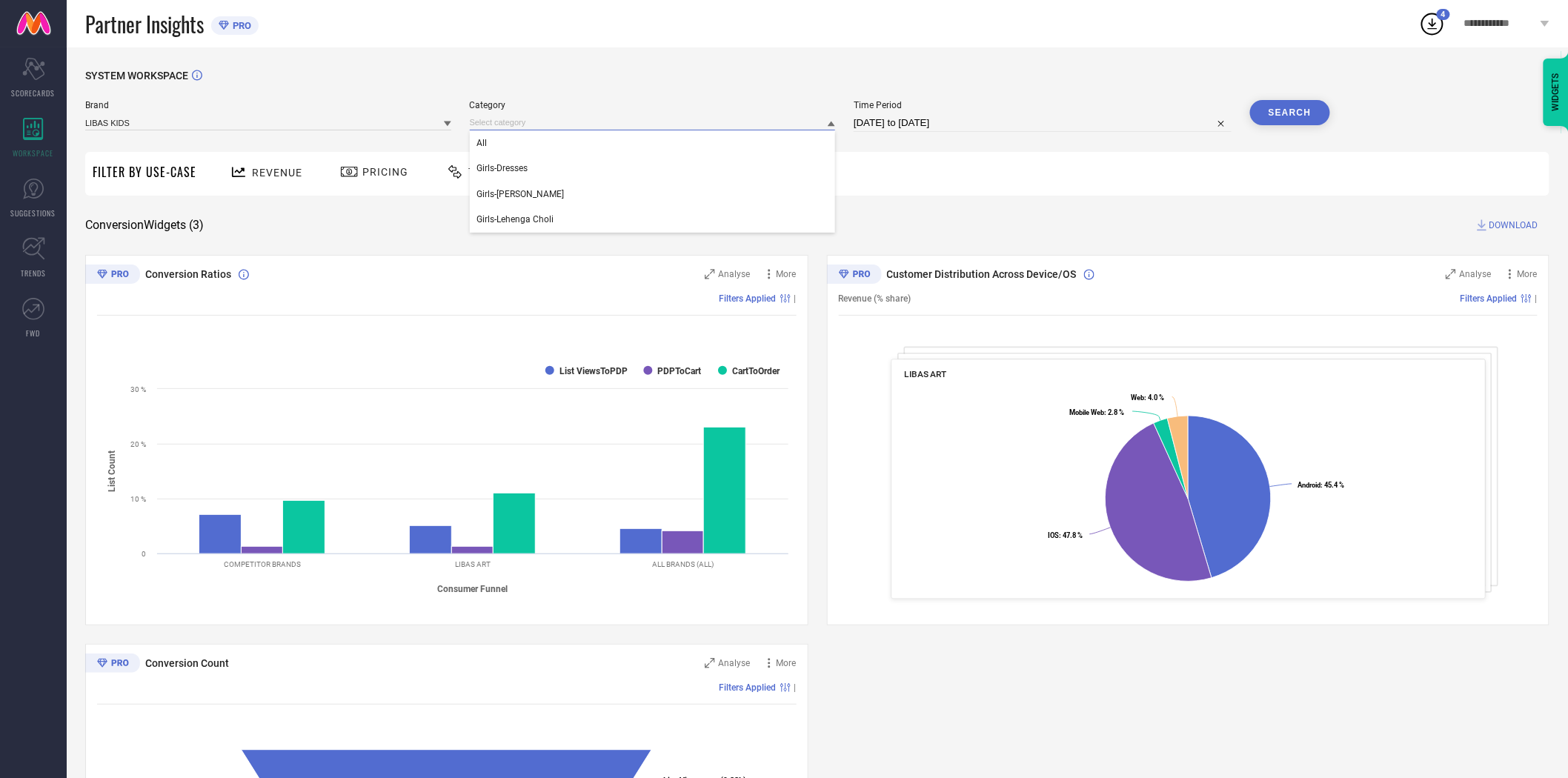
click at [524, 120] on input at bounding box center [653, 122] width 366 height 15
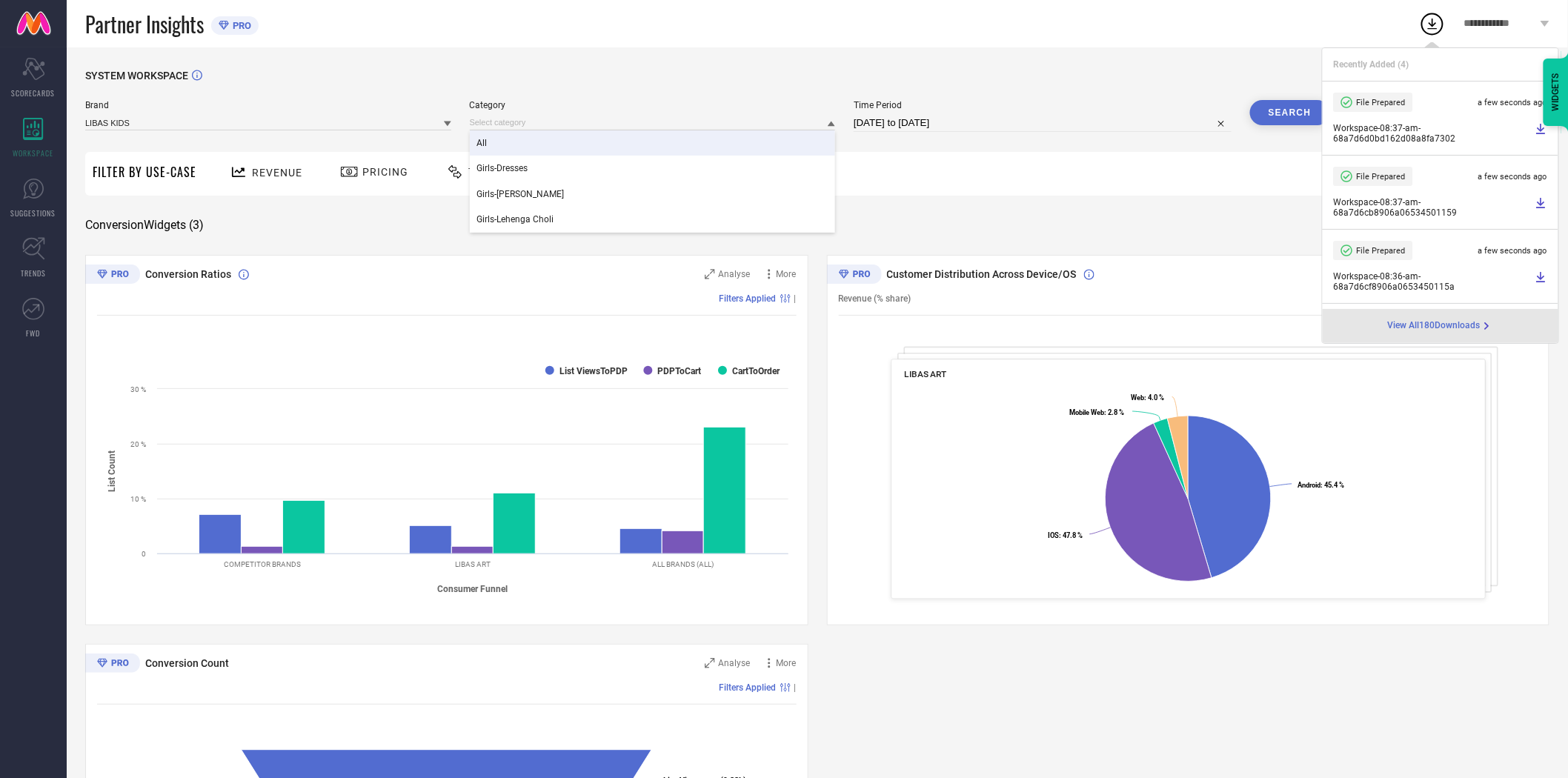
click at [530, 145] on div "All" at bounding box center [653, 142] width 366 height 25
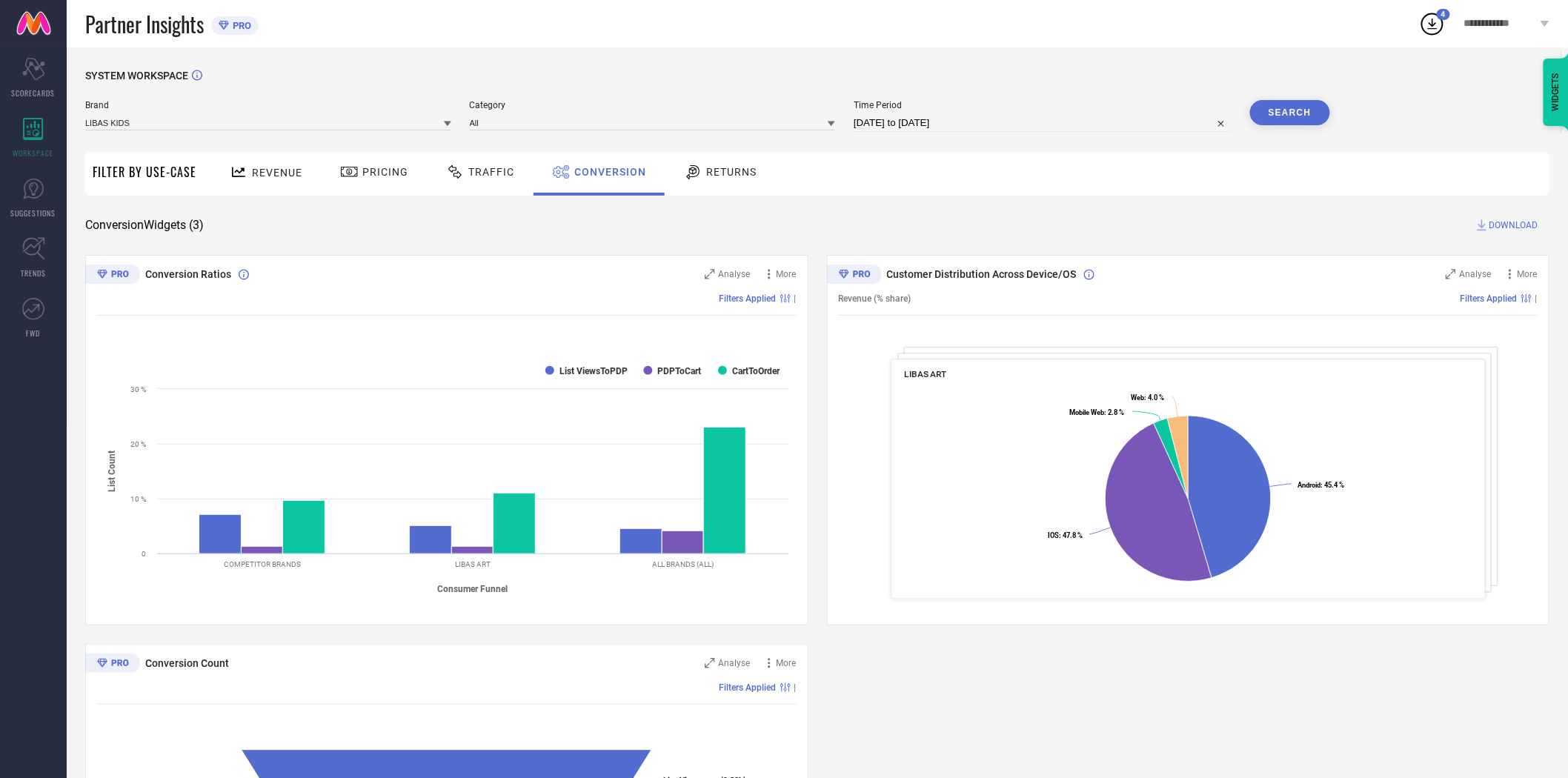
click at [1282, 119] on button "Search" at bounding box center [1290, 112] width 80 height 25
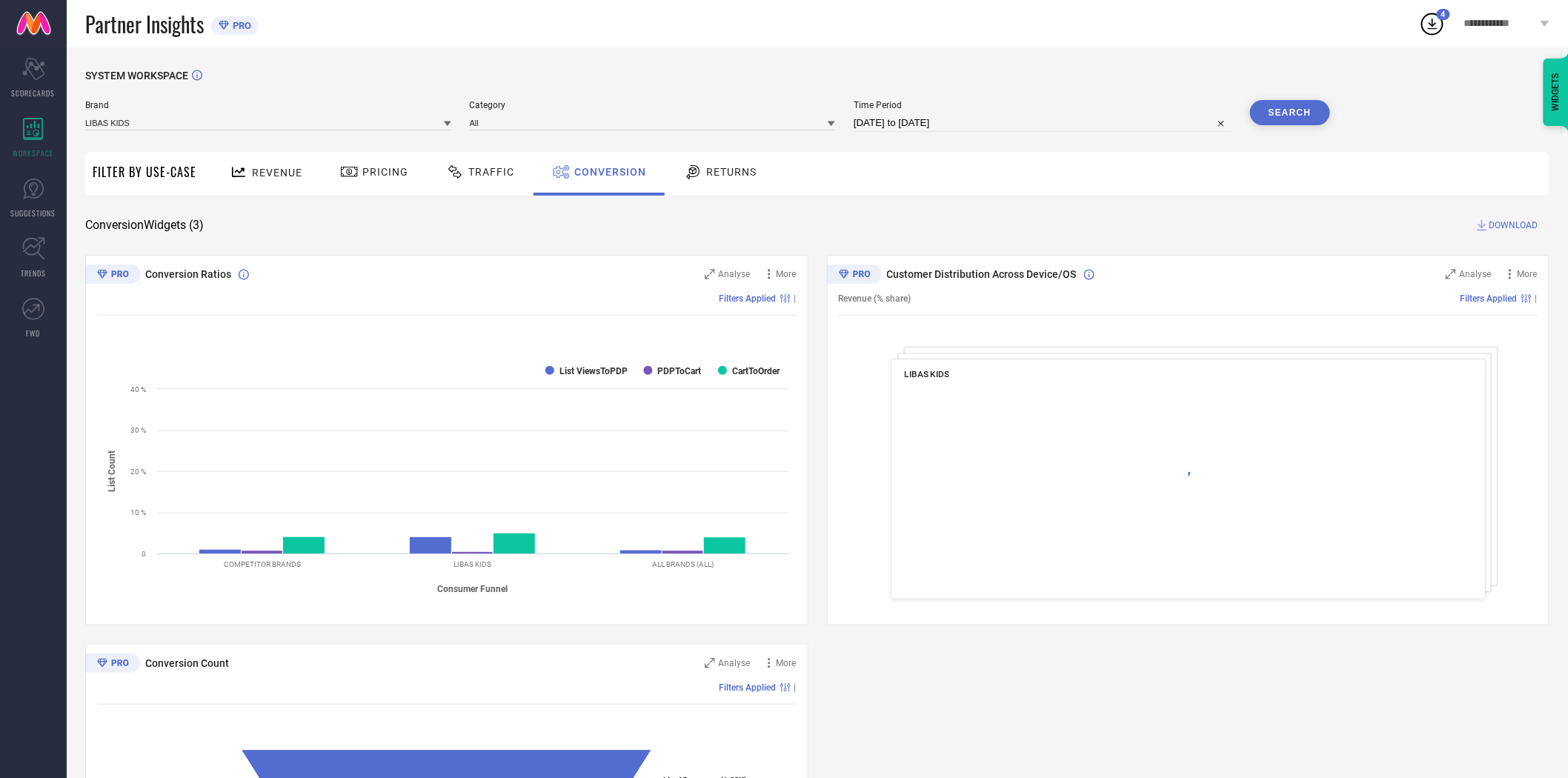
click at [1505, 226] on span "DOWNLOAD" at bounding box center [1514, 225] width 49 height 15
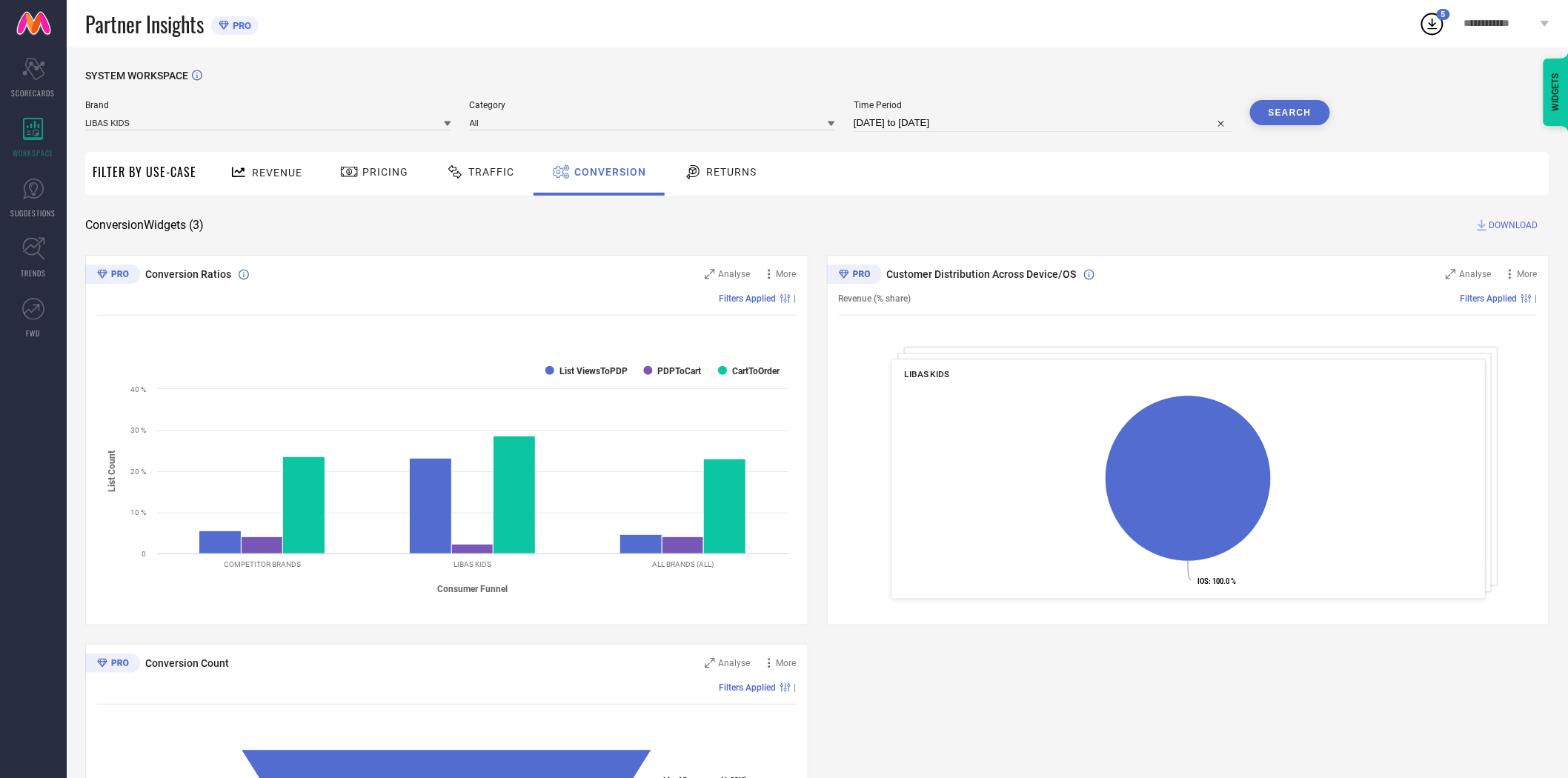
click at [1020, 65] on div "SYSTEM WORKSPACE Brand LIBAS KIDS Category All Time Period [DATE] to [DATE] Sea…" at bounding box center [817, 541] width 1502 height 989
